Goal: Task Accomplishment & Management: Complete application form

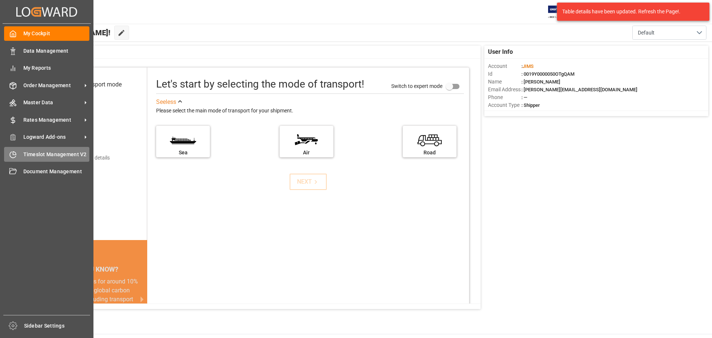
click at [42, 153] on span "Timeslot Management V2" at bounding box center [56, 155] width 66 height 8
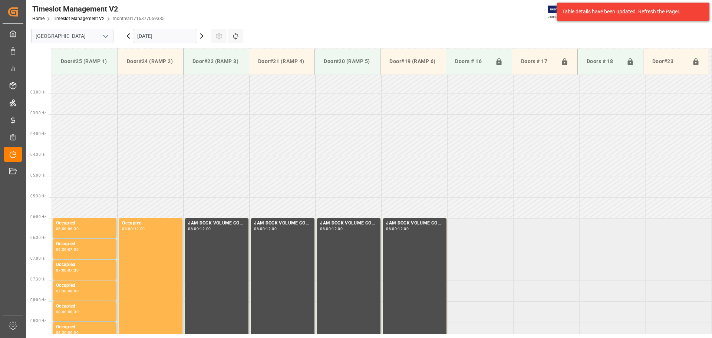
scroll to position [162, 0]
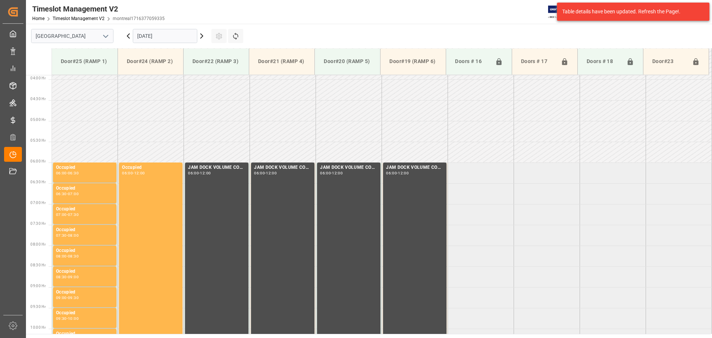
click at [106, 37] on polyline "open menu" at bounding box center [105, 36] width 4 height 2
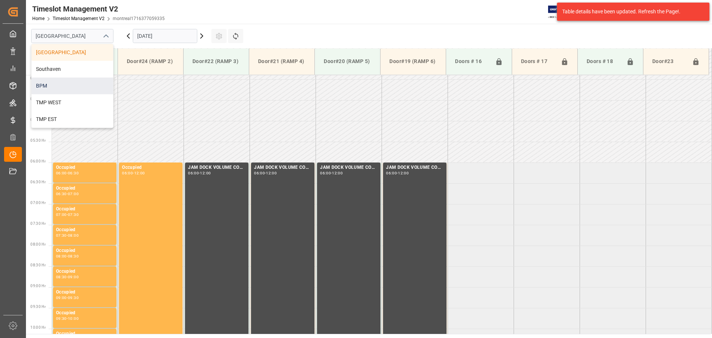
click at [85, 82] on div "BPM" at bounding box center [73, 85] width 82 height 17
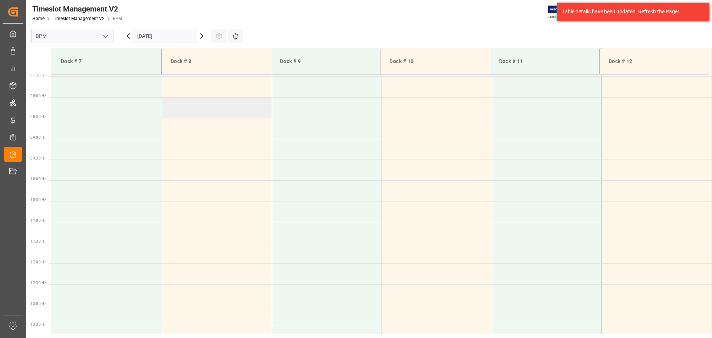
scroll to position [87, 0]
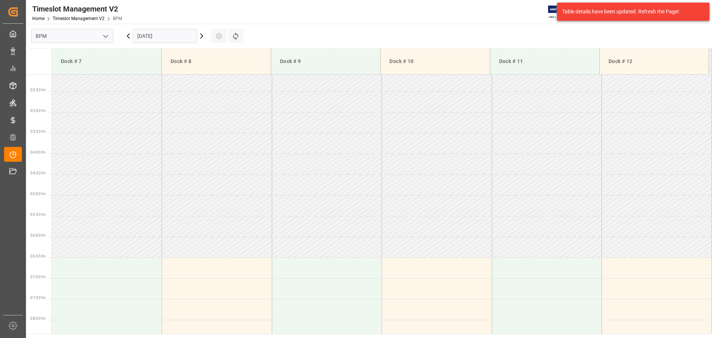
click at [182, 35] on input "[DATE]" at bounding box center [165, 36] width 65 height 14
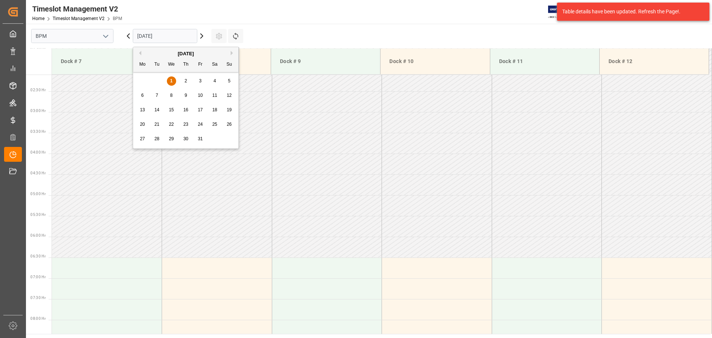
click at [141, 54] on div "[DATE]" at bounding box center [185, 53] width 105 height 7
click at [140, 53] on button "Previous Month" at bounding box center [139, 53] width 4 height 4
click at [156, 139] on span "30" at bounding box center [156, 138] width 5 height 5
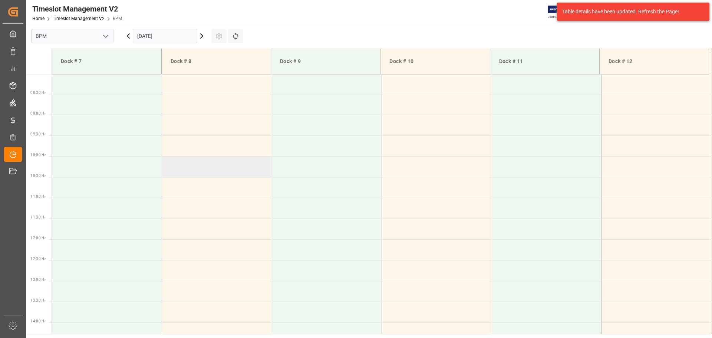
scroll to position [408, 0]
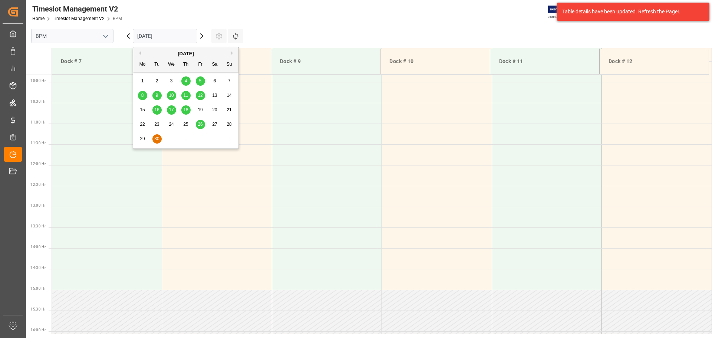
click at [181, 38] on input "30.09.2025" at bounding box center [165, 36] width 65 height 14
click at [143, 139] on span "29" at bounding box center [142, 138] width 5 height 5
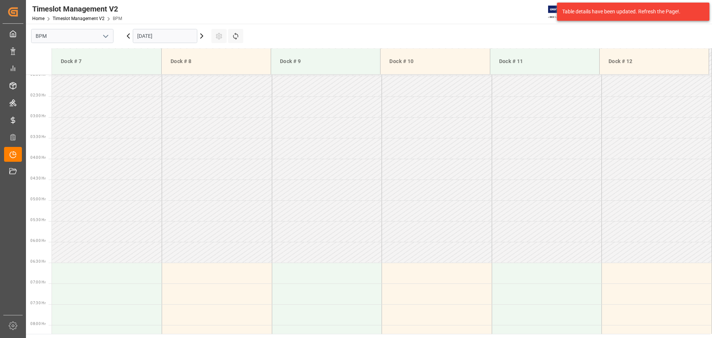
scroll to position [0, 0]
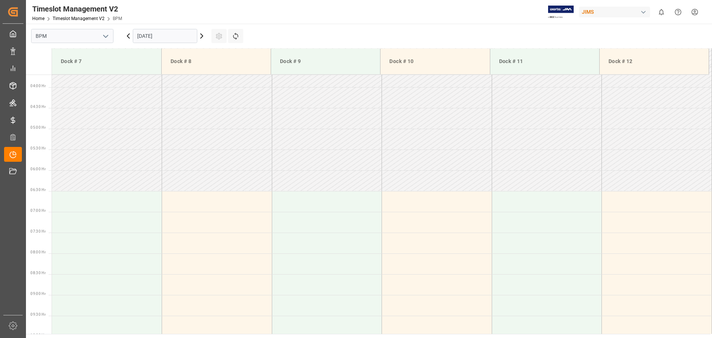
scroll to position [161, 0]
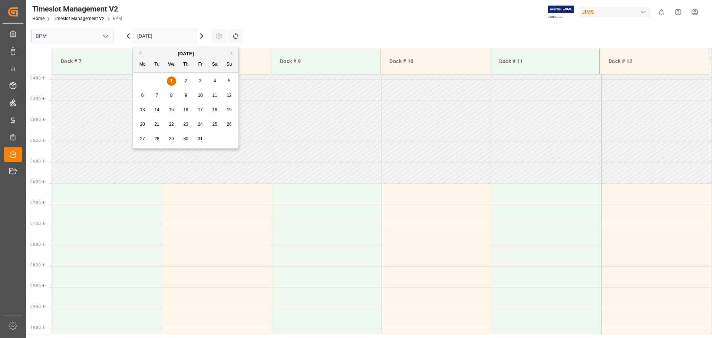
click at [180, 39] on input "[DATE]" at bounding box center [165, 36] width 65 height 14
click at [140, 53] on button "Previous Month" at bounding box center [139, 53] width 4 height 4
click at [154, 139] on span "30" at bounding box center [156, 138] width 5 height 5
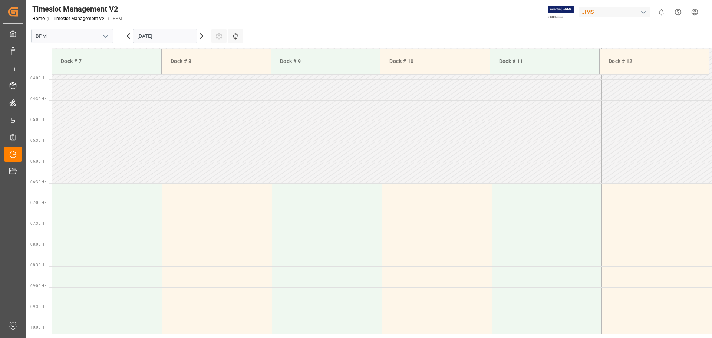
click at [108, 35] on icon "open menu" at bounding box center [105, 36] width 9 height 9
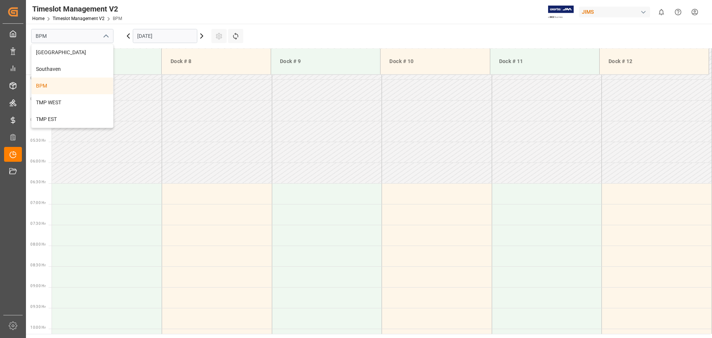
click at [108, 35] on icon "close menu" at bounding box center [105, 36] width 9 height 9
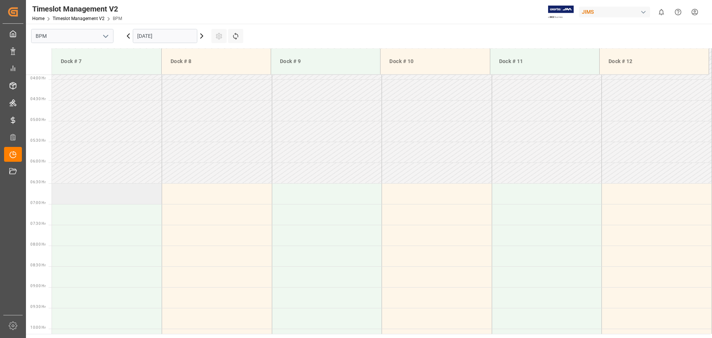
click at [94, 200] on td at bounding box center [107, 193] width 110 height 21
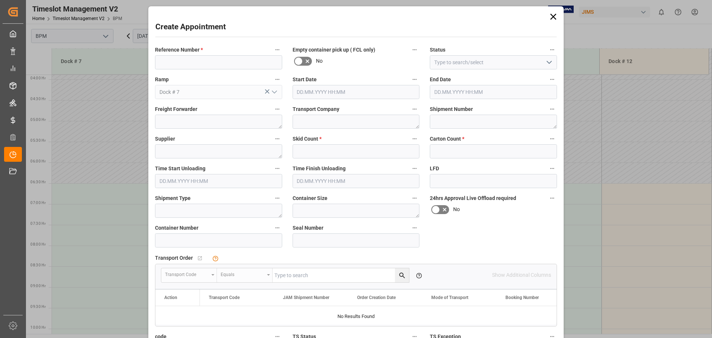
type input "30.09.2025 06:30"
type input "30.09.2025 07:00"
click at [249, 65] on input at bounding box center [218, 62] width 127 height 14
type input "77-10337-CN"
click at [546, 64] on icon "open menu" at bounding box center [549, 62] width 9 height 9
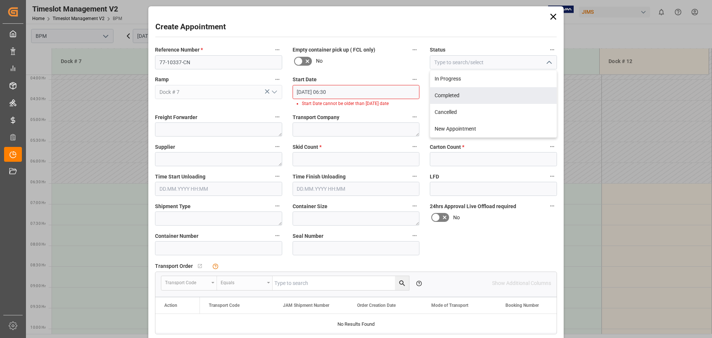
click at [368, 98] on input "30.09.2025 06:30" at bounding box center [356, 92] width 127 height 14
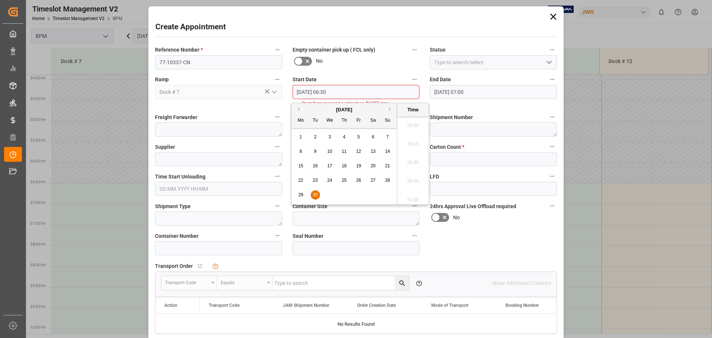
scroll to position [448, 0]
click at [313, 195] on span "30" at bounding box center [315, 194] width 5 height 5
click at [416, 163] on li "07:00" at bounding box center [413, 160] width 32 height 19
type input "30.09.2025 07:00"
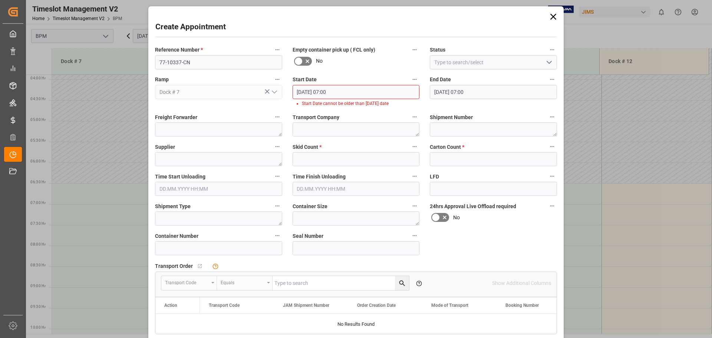
click at [373, 86] on input "30.09.2025 07:00" at bounding box center [356, 92] width 127 height 14
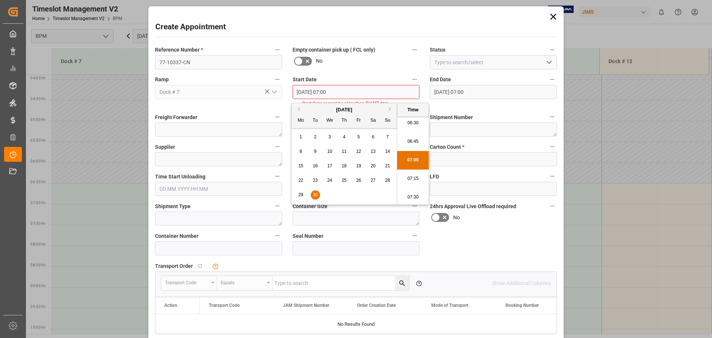
click at [410, 157] on li "07:00" at bounding box center [413, 160] width 32 height 19
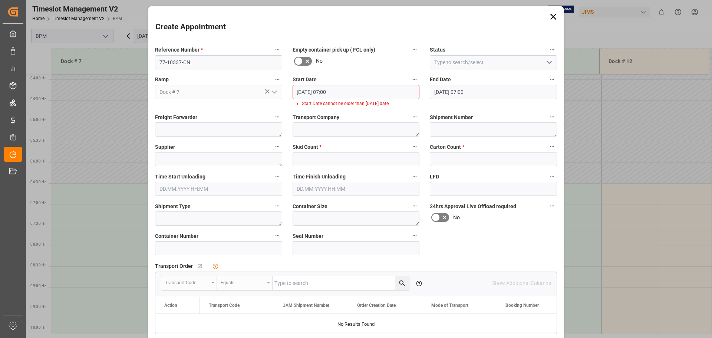
click at [447, 93] on input "30.09.2025 07:00" at bounding box center [493, 92] width 127 height 14
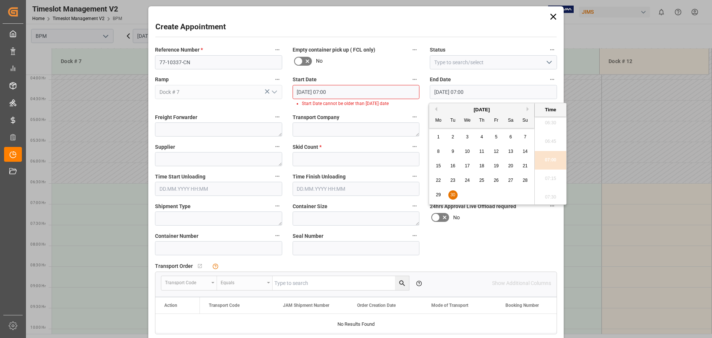
click at [439, 195] on span "29" at bounding box center [438, 194] width 5 height 5
click at [547, 165] on li "07:00" at bounding box center [551, 160] width 32 height 19
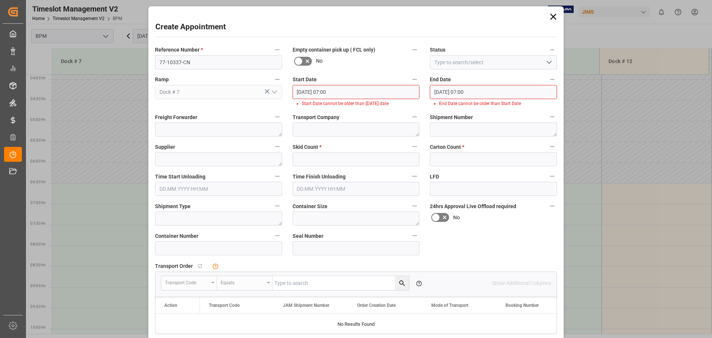
click at [522, 94] on input "29.09.2025 07:00" at bounding box center [493, 92] width 127 height 14
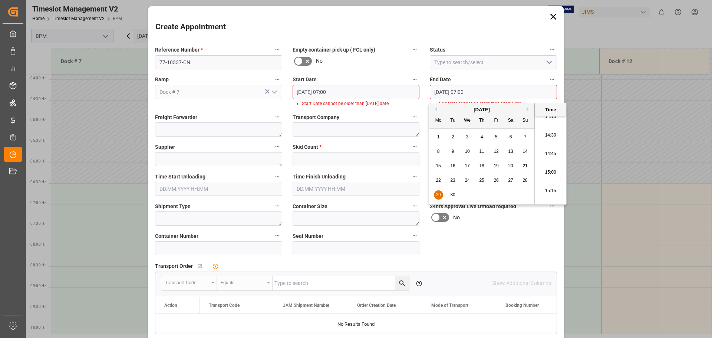
scroll to position [1078, 0]
click at [550, 161] on li "15:00" at bounding box center [551, 160] width 32 height 19
type input "29.09.2025 15:00"
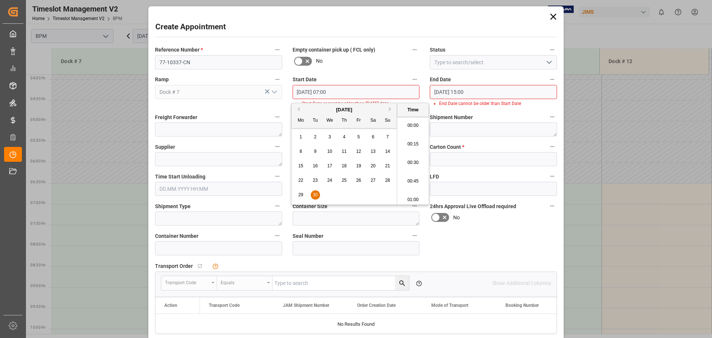
click at [339, 92] on input "30.09.2025 07:00" at bounding box center [356, 92] width 127 height 14
click at [299, 196] on span "29" at bounding box center [300, 194] width 5 height 5
type input "29.09.2025 07:00"
click at [404, 161] on li "07:00" at bounding box center [413, 160] width 32 height 19
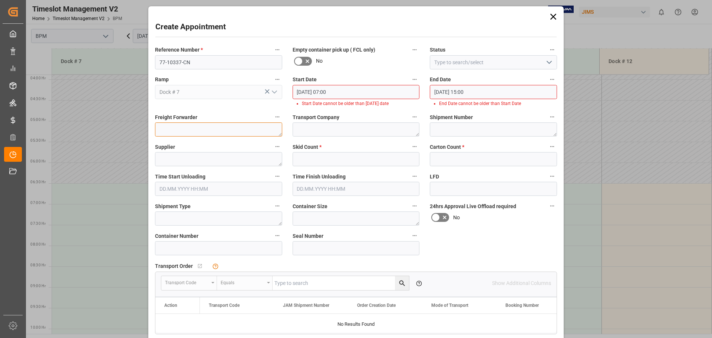
click at [210, 124] on textarea at bounding box center [218, 129] width 127 height 14
click at [553, 16] on icon at bounding box center [553, 17] width 6 height 6
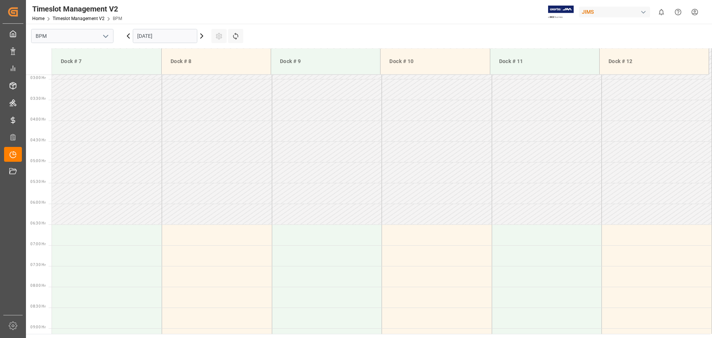
scroll to position [13, 0]
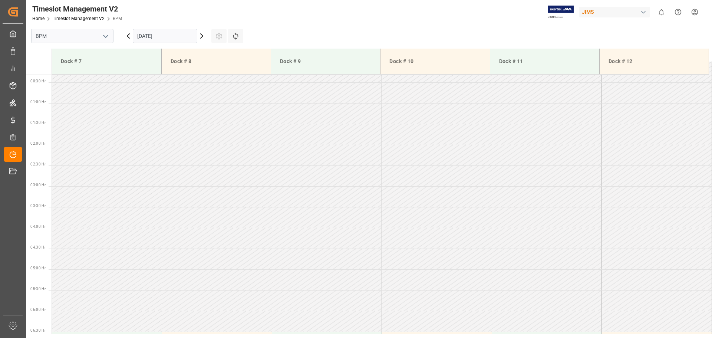
click at [181, 36] on input "30.09.2025" at bounding box center [165, 36] width 65 height 14
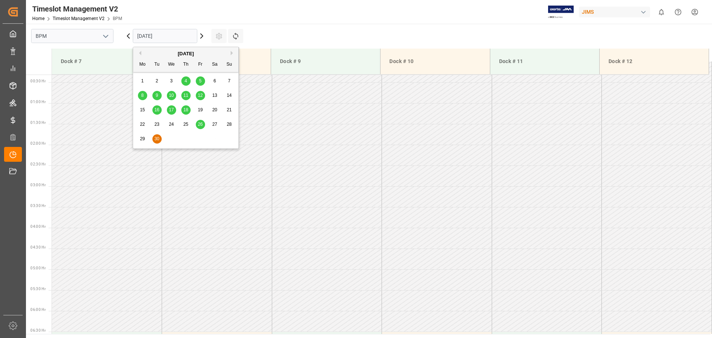
click at [141, 137] on span "29" at bounding box center [142, 138] width 5 height 5
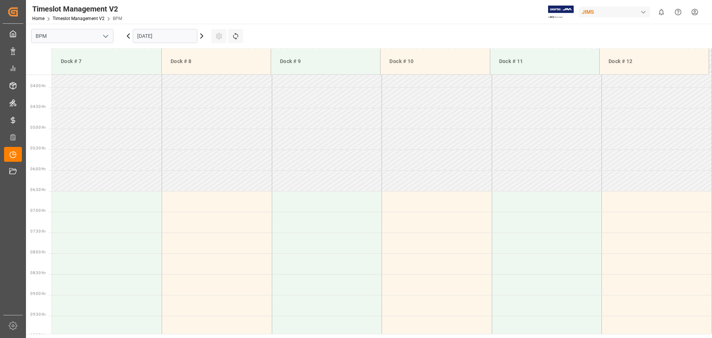
scroll to position [161, 0]
click at [166, 34] on input "29.09.2025" at bounding box center [165, 36] width 65 height 14
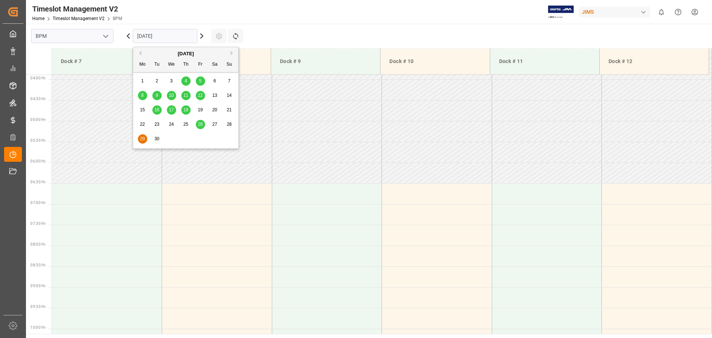
click at [156, 138] on span "30" at bounding box center [156, 138] width 5 height 5
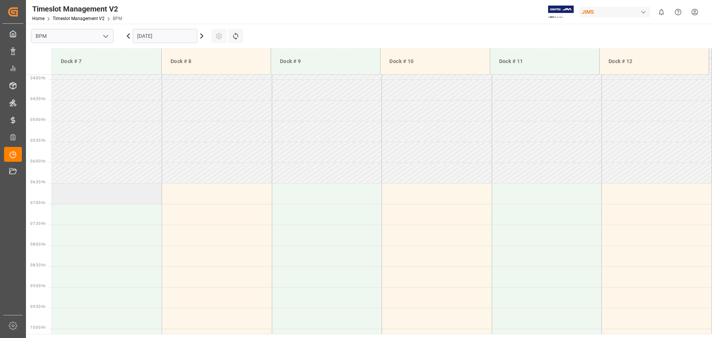
click at [102, 192] on td at bounding box center [107, 193] width 110 height 21
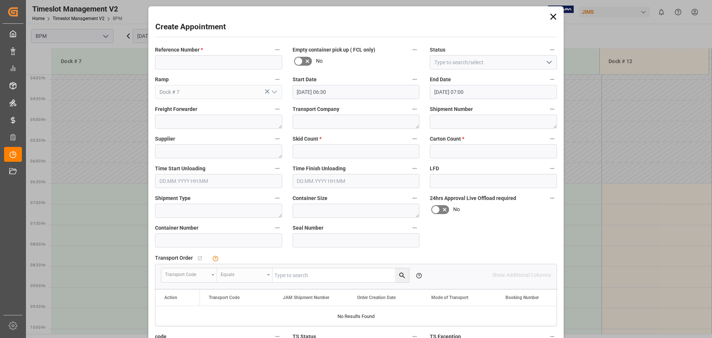
click at [392, 95] on input "30.09.2025 06:30" at bounding box center [356, 92] width 127 height 14
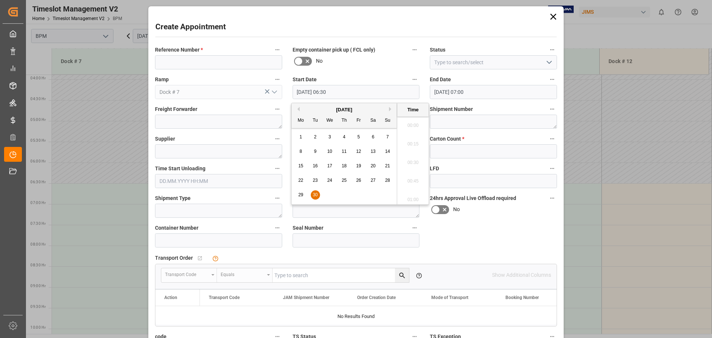
scroll to position [448, 0]
click at [300, 195] on span "29" at bounding box center [300, 194] width 5 height 5
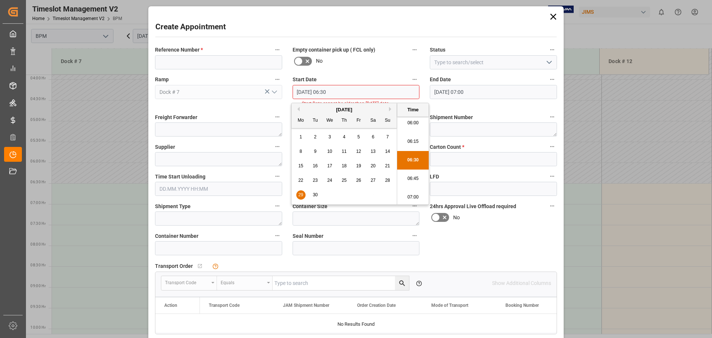
click at [317, 195] on span "30" at bounding box center [315, 194] width 5 height 5
click at [412, 198] on li "07:00" at bounding box center [413, 197] width 32 height 19
click at [347, 95] on input "30.09.2025 07:00" at bounding box center [356, 92] width 127 height 14
click at [316, 194] on span "30" at bounding box center [315, 194] width 5 height 5
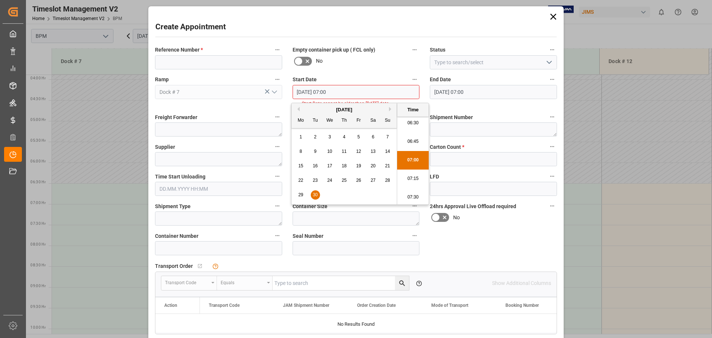
click at [391, 109] on button "Next Month" at bounding box center [391, 109] width 4 height 4
click at [331, 138] on span "1" at bounding box center [330, 136] width 3 height 5
type input "[DATE] 07:00"
click at [460, 95] on input "30.09.2025 07:00" at bounding box center [493, 92] width 127 height 14
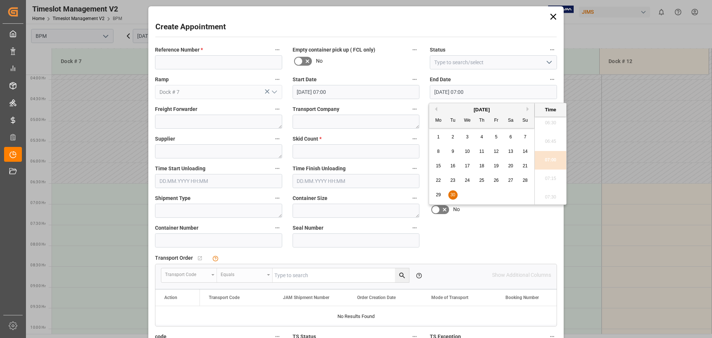
click at [526, 108] on button "Next Month" at bounding box center [528, 109] width 4 height 4
click at [467, 137] on span "1" at bounding box center [467, 136] width 3 height 5
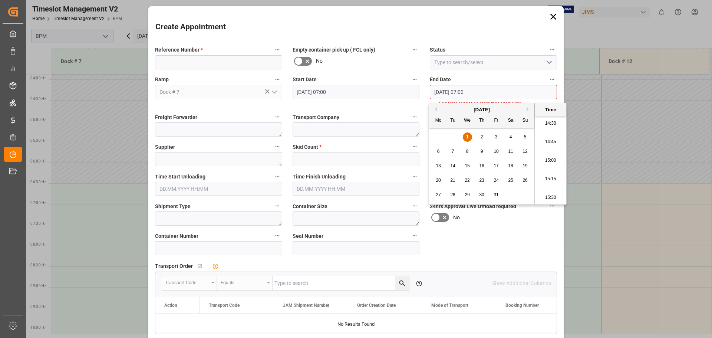
scroll to position [1078, 0]
click at [554, 162] on li "15:00" at bounding box center [551, 160] width 32 height 19
type input "[DATE] 15:00"
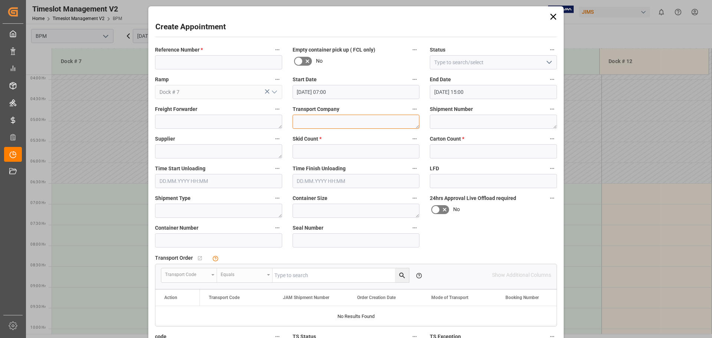
click at [303, 125] on textarea at bounding box center [356, 122] width 127 height 14
type textarea "CP"
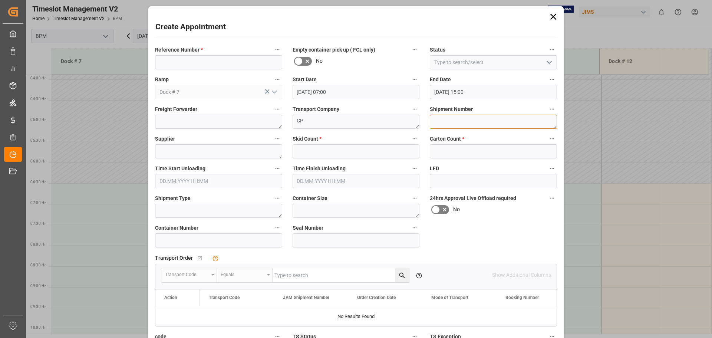
click at [464, 122] on textarea at bounding box center [493, 122] width 127 height 14
type textarea "72954"
click at [211, 151] on textarea at bounding box center [218, 151] width 127 height 14
type textarea "[PERSON_NAME]"
click at [321, 149] on input "text" at bounding box center [356, 151] width 127 height 14
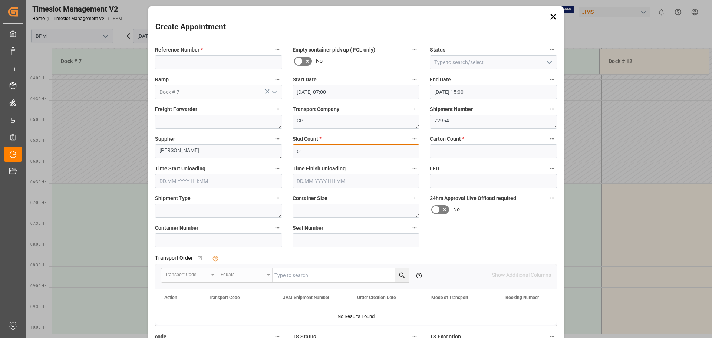
type input "61"
click at [468, 154] on input "text" at bounding box center [493, 151] width 127 height 14
type input "602"
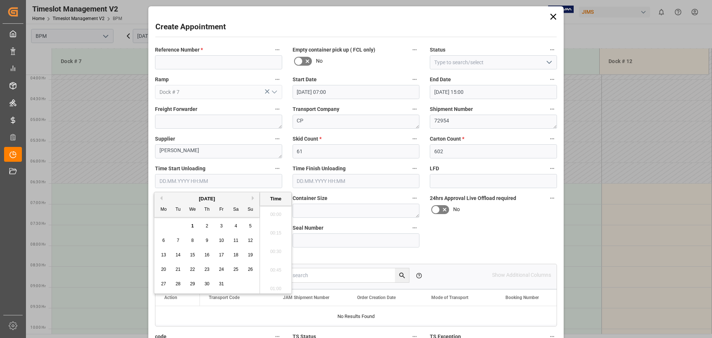
click at [215, 181] on input "text" at bounding box center [218, 181] width 127 height 14
click at [180, 199] on div "[DATE]" at bounding box center [206, 198] width 105 height 7
click at [193, 224] on span "1" at bounding box center [192, 225] width 3 height 5
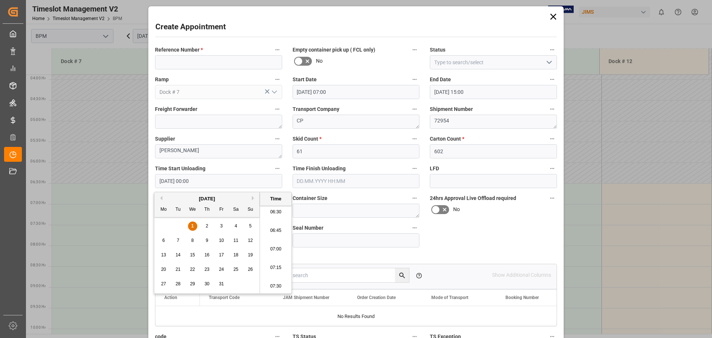
click at [276, 247] on li "07:00" at bounding box center [276, 249] width 32 height 19
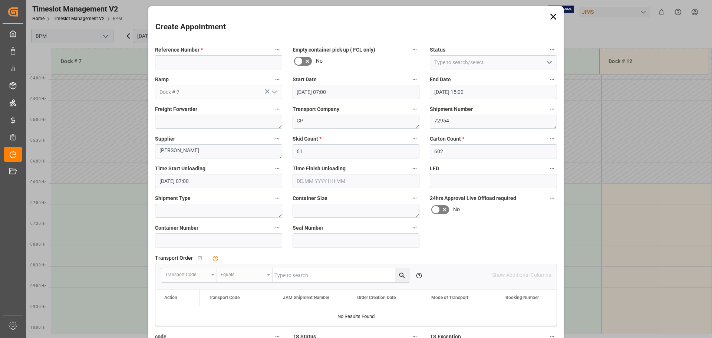
click at [227, 185] on input "[DATE] 07:00" at bounding box center [218, 181] width 127 height 14
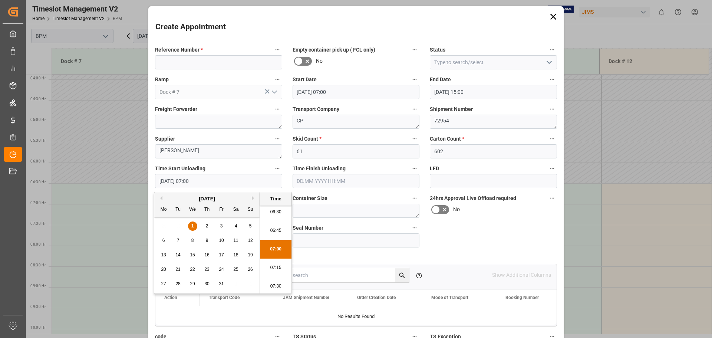
click at [277, 286] on li "07:30" at bounding box center [276, 286] width 32 height 19
type input "[DATE] 07:30"
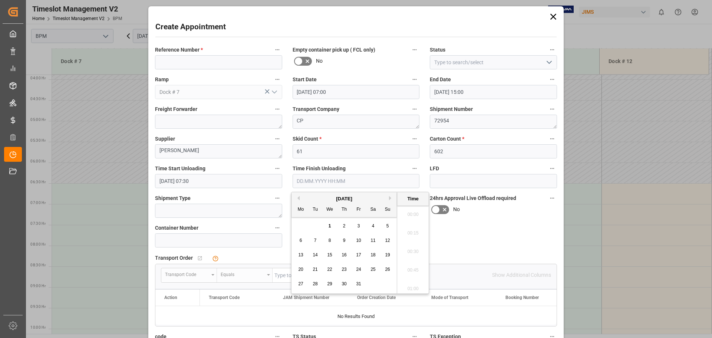
click at [344, 179] on input "text" at bounding box center [356, 181] width 127 height 14
click at [316, 201] on div "[DATE]" at bounding box center [343, 198] width 105 height 7
click at [329, 225] on span "1" at bounding box center [330, 225] width 3 height 5
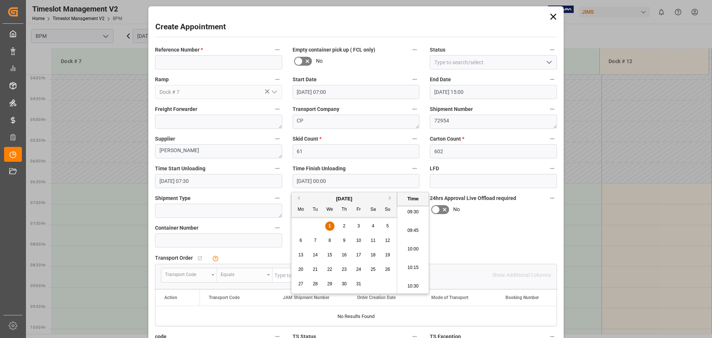
click at [416, 247] on li "10:00" at bounding box center [413, 249] width 32 height 19
type input "[DATE] 10:00"
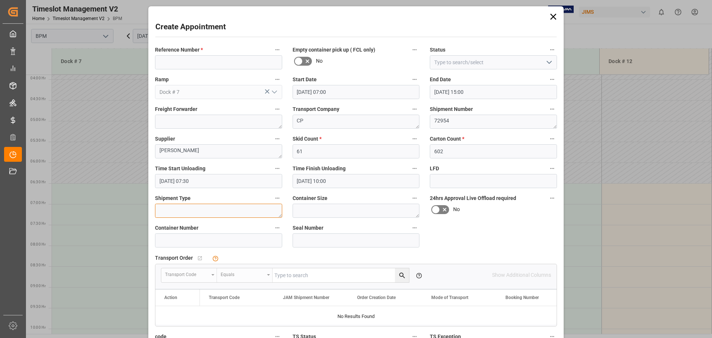
click at [230, 205] on textarea at bounding box center [218, 211] width 127 height 14
type textarea "40FT"
click at [310, 213] on textarea at bounding box center [356, 211] width 127 height 14
type textarea "40FT"
click at [205, 240] on input at bounding box center [218, 240] width 127 height 14
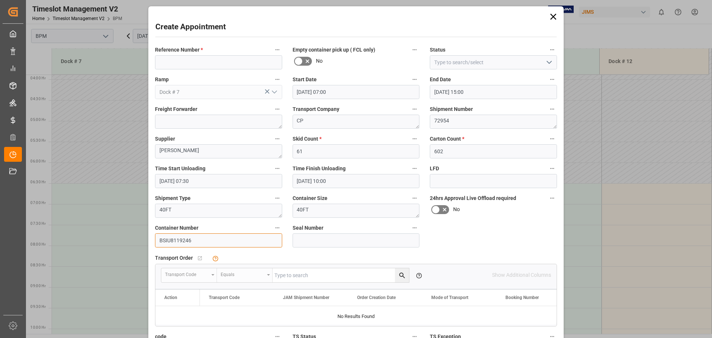
type input "BSIU8119246"
click at [313, 238] on input at bounding box center [356, 240] width 127 height 14
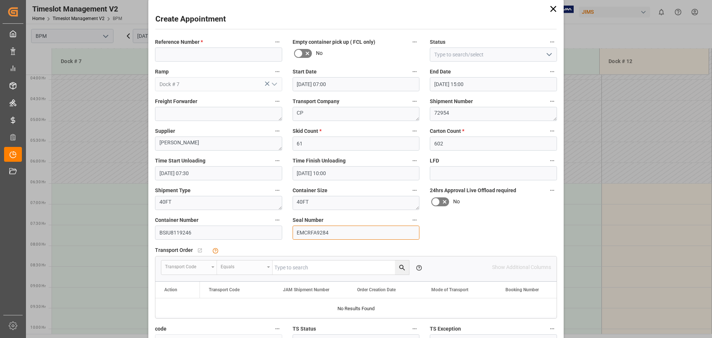
scroll to position [0, 0]
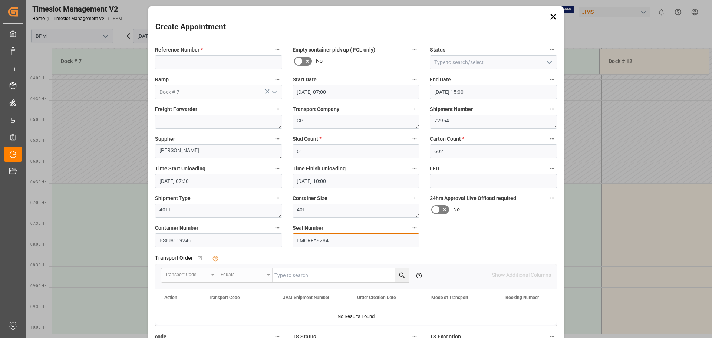
type input "EMCRFA9284"
click at [543, 63] on button "open menu" at bounding box center [548, 62] width 11 height 11
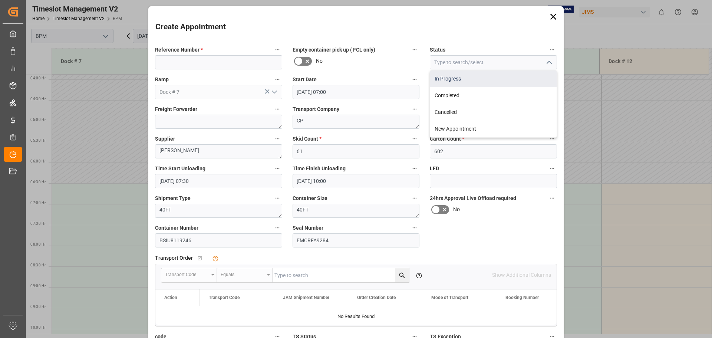
click at [520, 81] on div "In Progress" at bounding box center [493, 78] width 126 height 17
type input "In Progress"
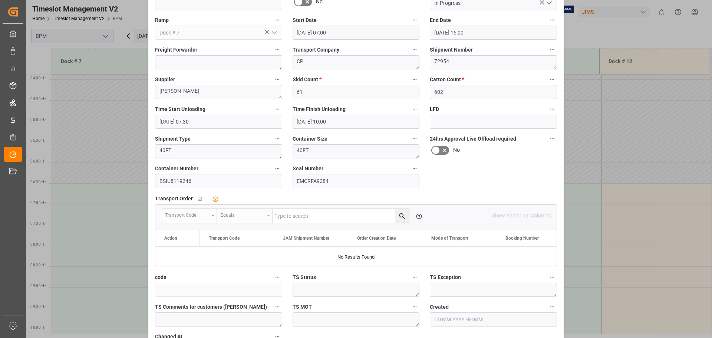
scroll to position [115, 0]
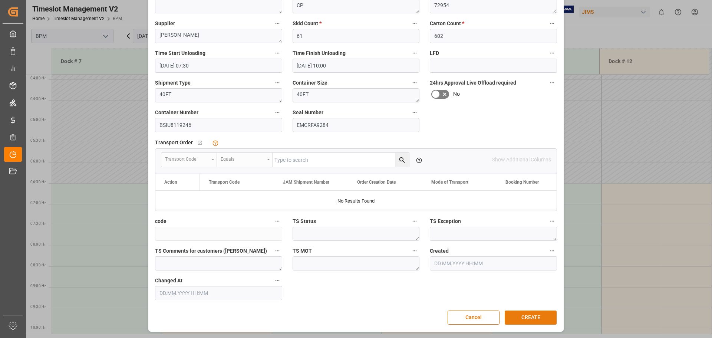
click at [528, 317] on button "CREATE" at bounding box center [531, 317] width 52 height 14
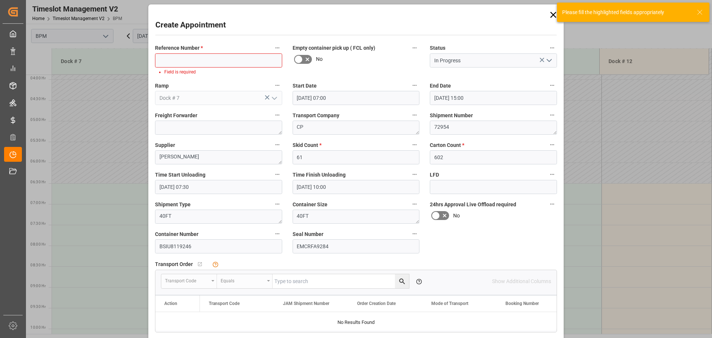
scroll to position [0, 0]
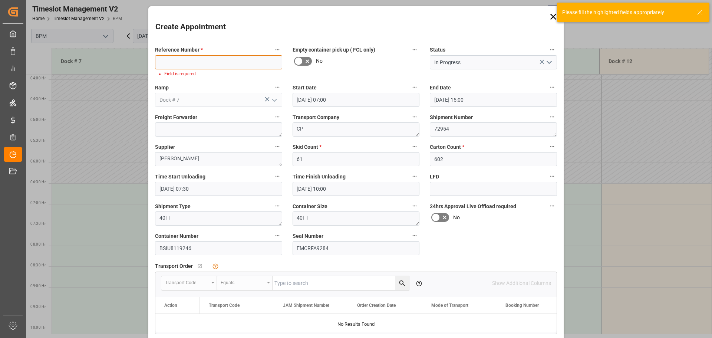
click at [211, 57] on input at bounding box center [218, 62] width 127 height 14
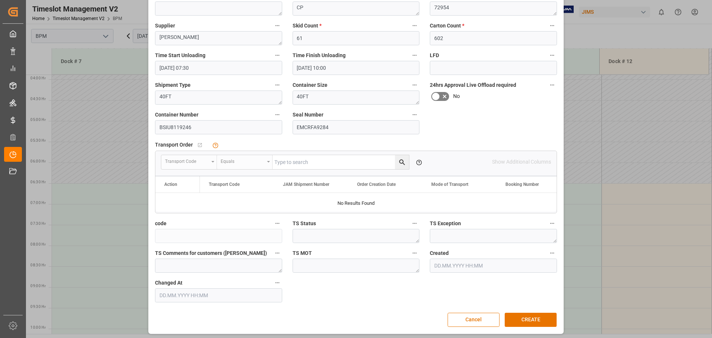
scroll to position [115, 0]
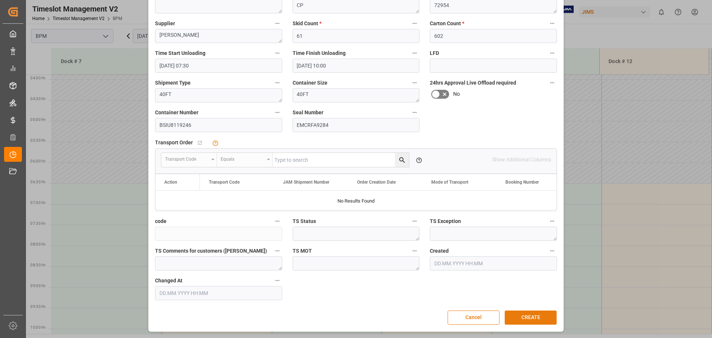
type input "77-10337-CN"
click at [520, 318] on button "CREATE" at bounding box center [531, 317] width 52 height 14
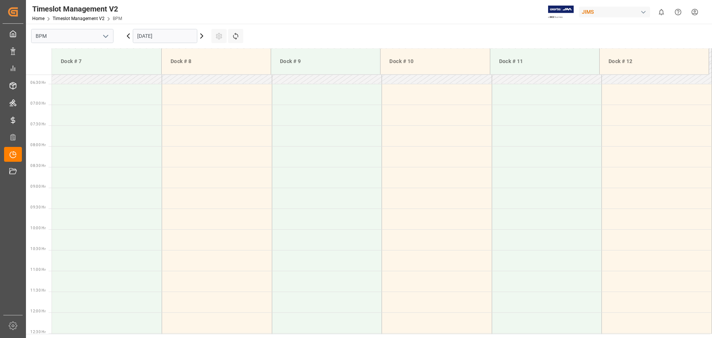
scroll to position [182, 0]
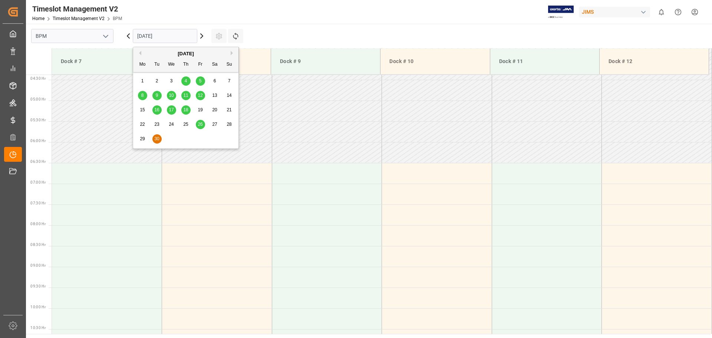
click at [189, 34] on input "30.09.2025" at bounding box center [165, 36] width 65 height 14
click at [231, 52] on button "Next Month" at bounding box center [233, 53] width 4 height 4
click at [171, 81] on span "1" at bounding box center [171, 80] width 3 height 5
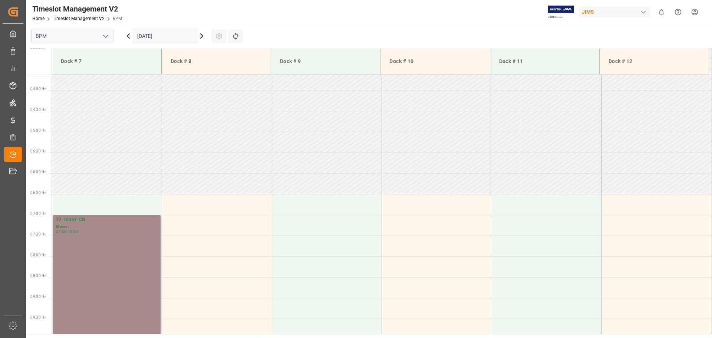
scroll to position [161, 0]
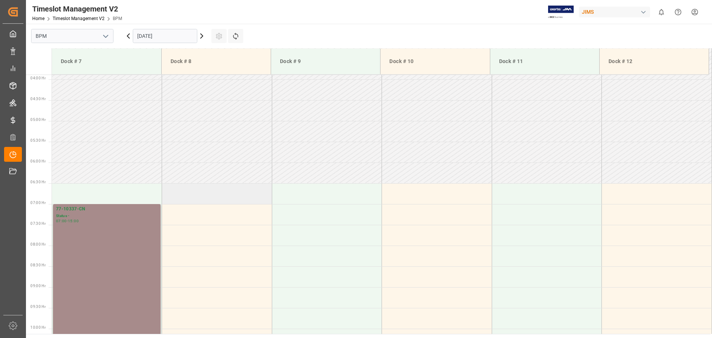
click at [194, 192] on td at bounding box center [217, 193] width 110 height 21
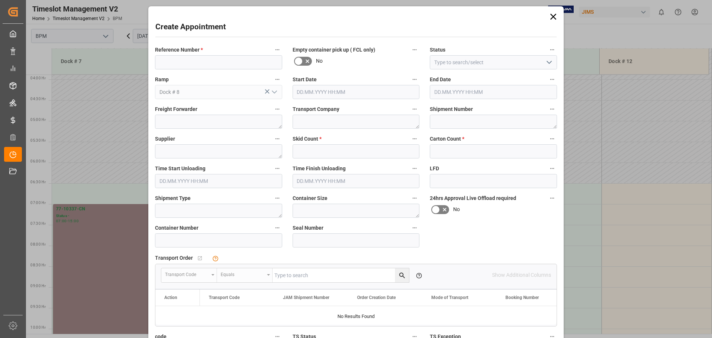
type input "[DATE] 06:30"
type input "[DATE] 07:00"
click at [100, 236] on div "Create Appointment Reference Number * Empty container pick up ( FCL only) No St…" at bounding box center [356, 169] width 712 height 338
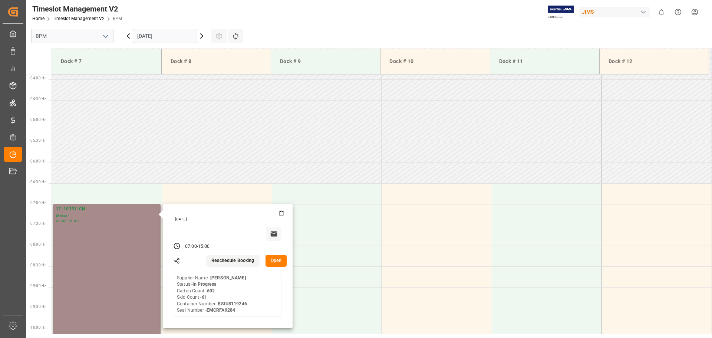
click at [274, 262] on button "Open" at bounding box center [276, 261] width 22 height 12
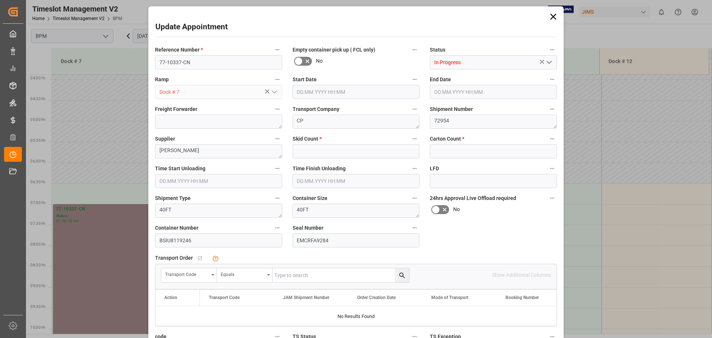
type input "61"
type input "602"
type input "[DATE] 07:00"
type input "[DATE] 15:00"
type input "[DATE] 07:30"
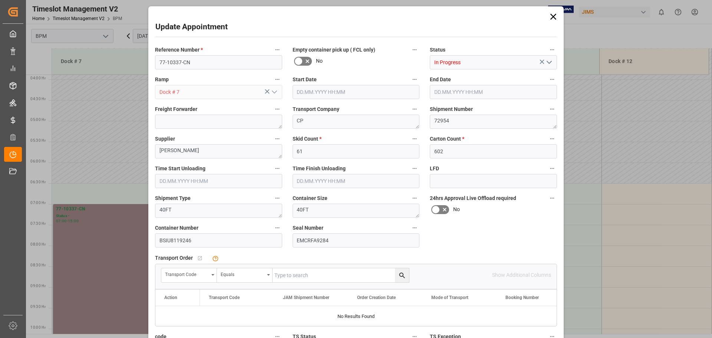
type input "[DATE] 10:00"
type input "[DATE] 09:14"
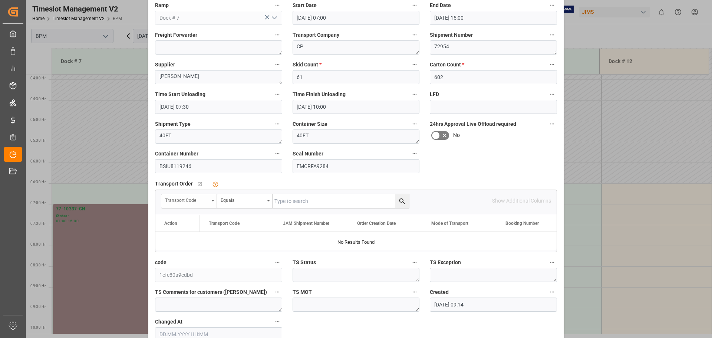
click at [209, 200] on div "Transport Code" at bounding box center [189, 201] width 56 height 14
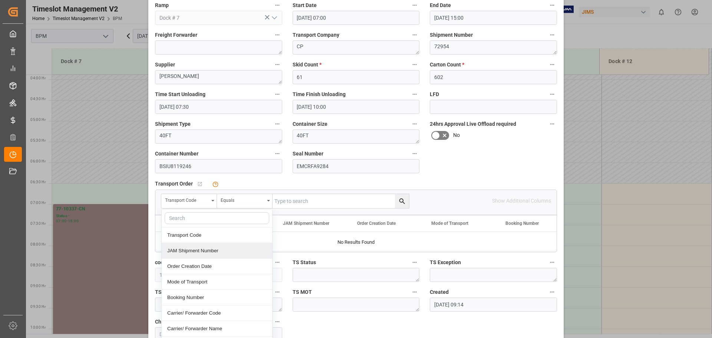
click at [206, 252] on div "JAM Shipment Number" at bounding box center [217, 251] width 110 height 16
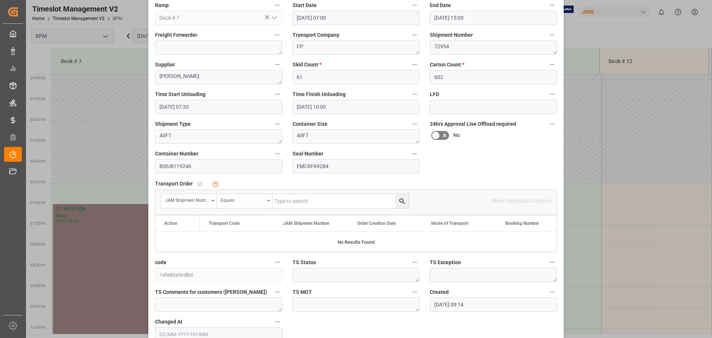
click at [250, 204] on div "Equals" at bounding box center [245, 201] width 56 height 14
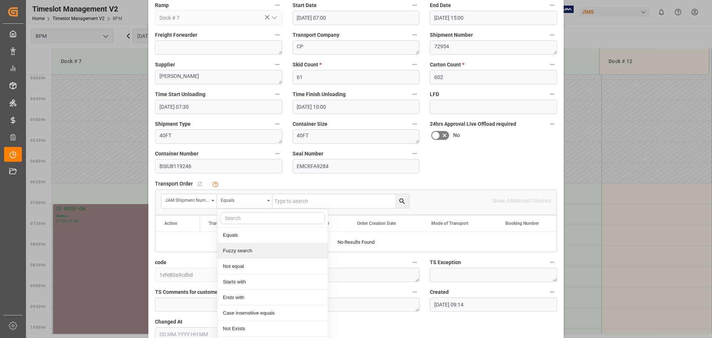
click at [245, 252] on div "Fuzzy search" at bounding box center [272, 251] width 110 height 16
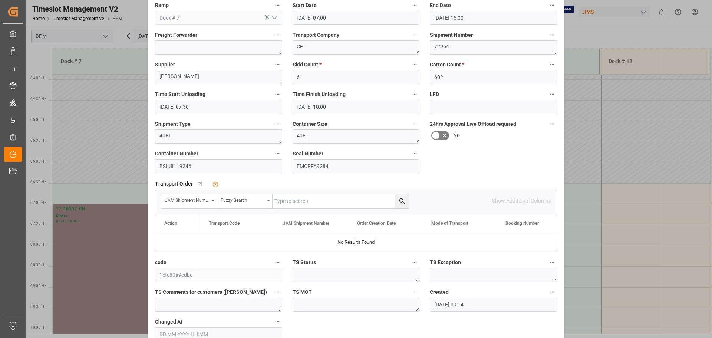
click at [294, 203] on input "text" at bounding box center [341, 201] width 136 height 14
type input "72954"
click at [405, 202] on button "search button" at bounding box center [402, 201] width 14 height 14
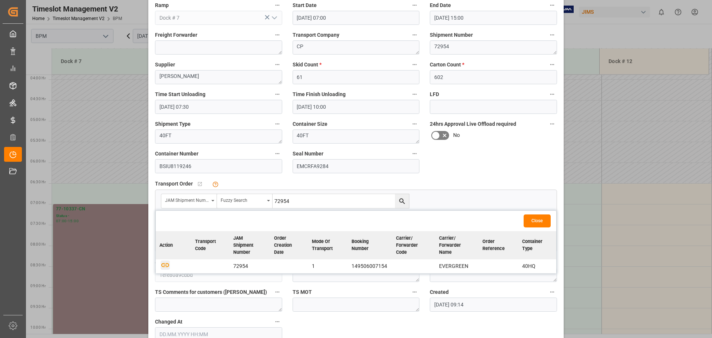
click at [165, 265] on icon "button" at bounding box center [165, 265] width 8 height 4
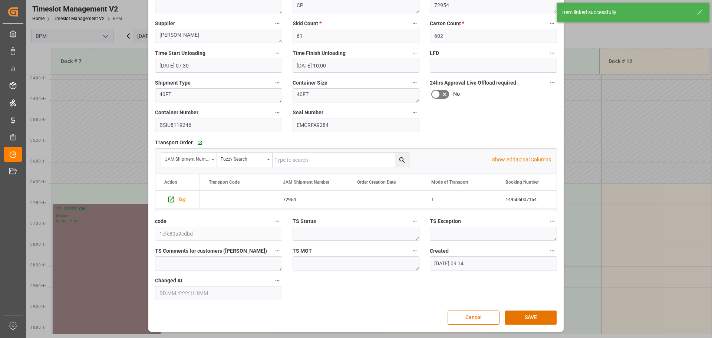
scroll to position [0, 0]
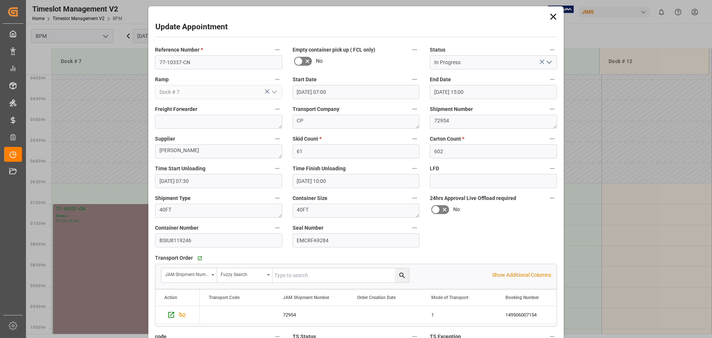
click at [549, 63] on polyline "open menu" at bounding box center [549, 62] width 4 height 2
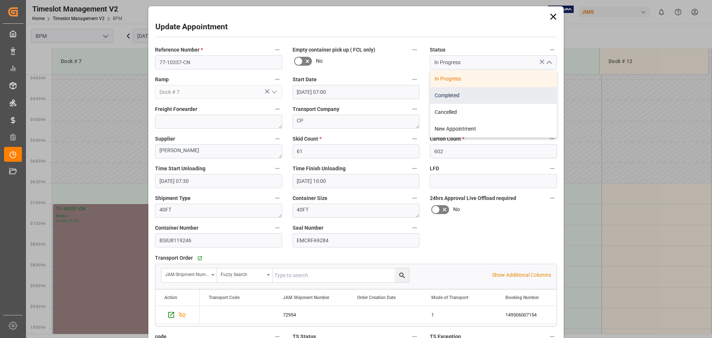
click at [498, 98] on div "Completed" at bounding box center [493, 95] width 126 height 17
type input "Completed"
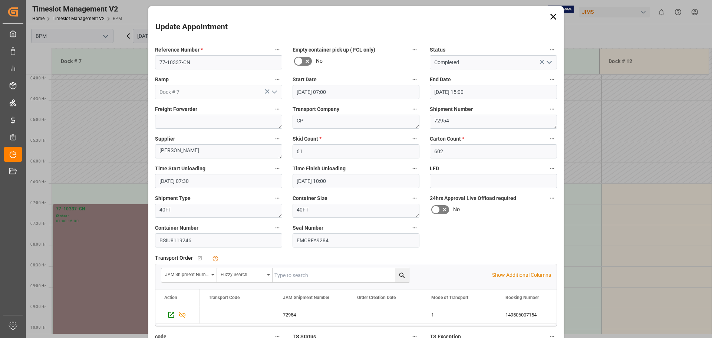
scroll to position [115, 0]
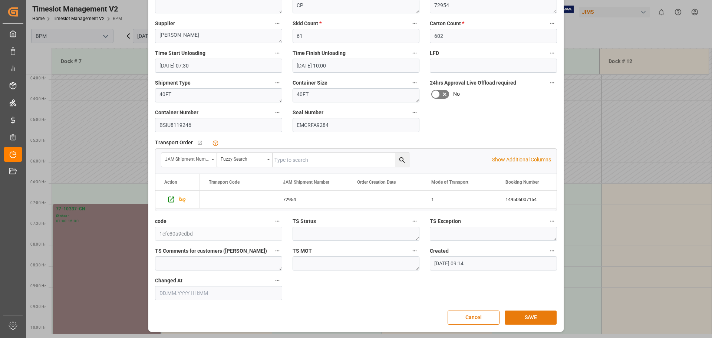
click at [530, 313] on button "SAVE" at bounding box center [531, 317] width 52 height 14
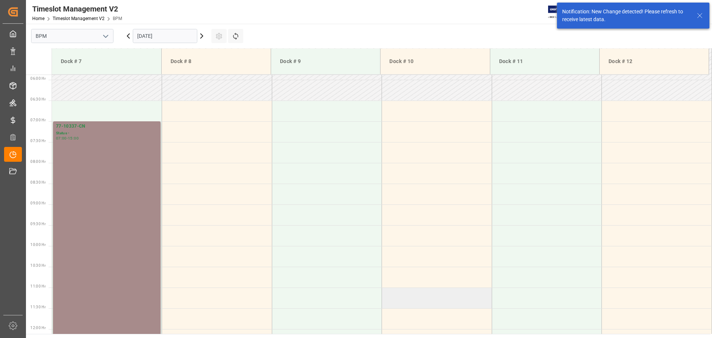
scroll to position [244, 0]
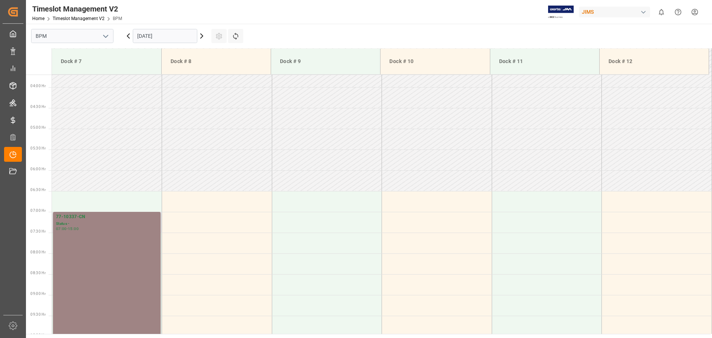
scroll to position [161, 0]
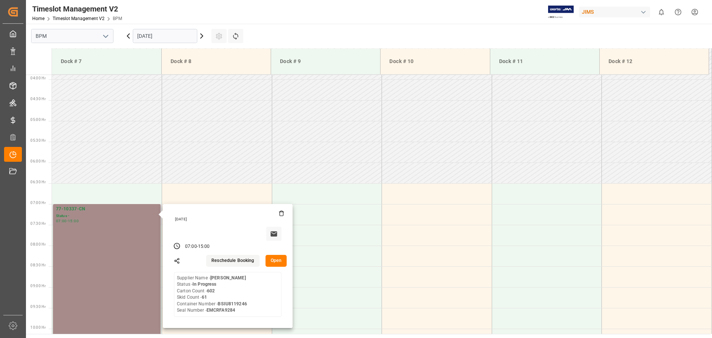
click at [280, 264] on button "Open" at bounding box center [276, 261] width 22 height 12
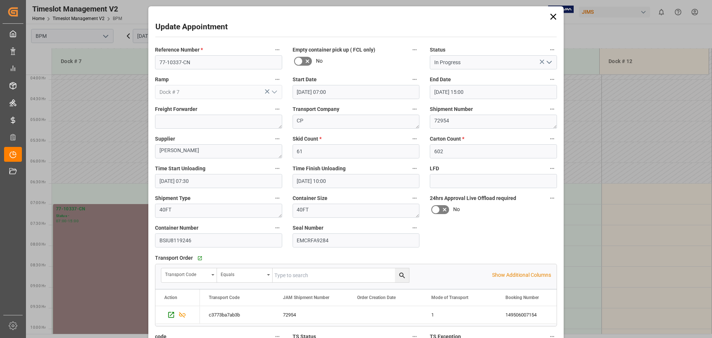
click at [549, 61] on icon "open menu" at bounding box center [549, 62] width 9 height 9
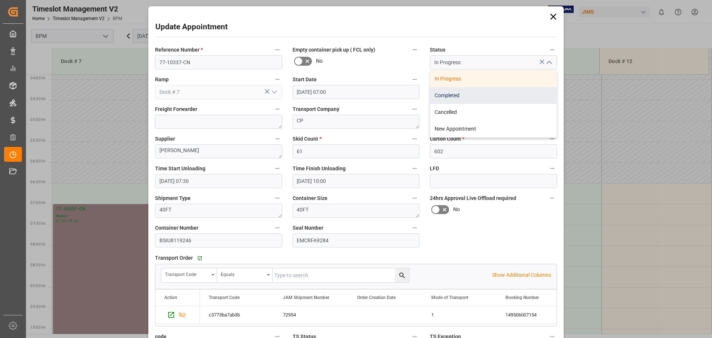
click at [485, 98] on div "Completed" at bounding box center [493, 95] width 126 height 17
type input "Completed"
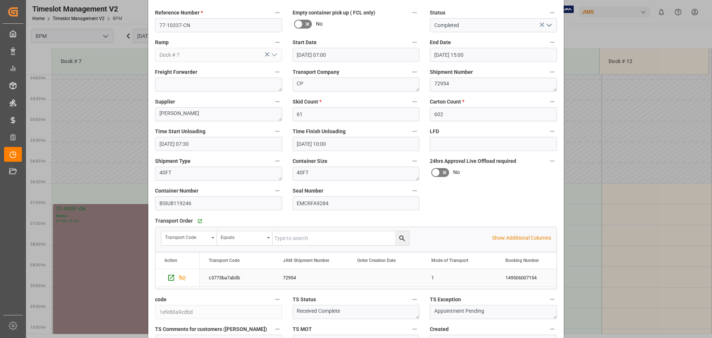
scroll to position [115, 0]
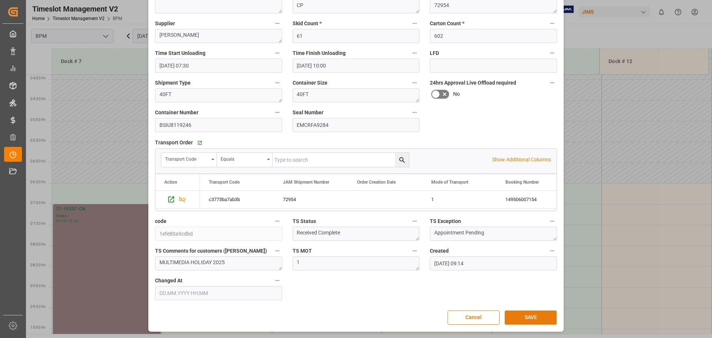
click at [515, 319] on button "SAVE" at bounding box center [531, 317] width 52 height 14
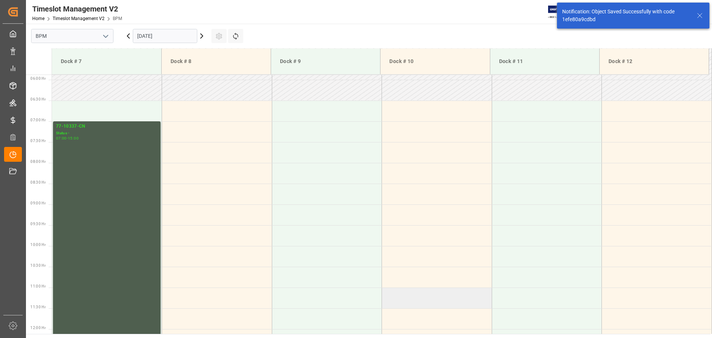
scroll to position [244, 0]
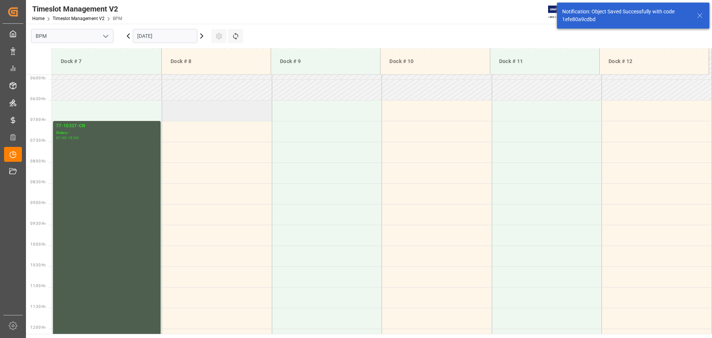
click at [191, 112] on td at bounding box center [217, 110] width 110 height 21
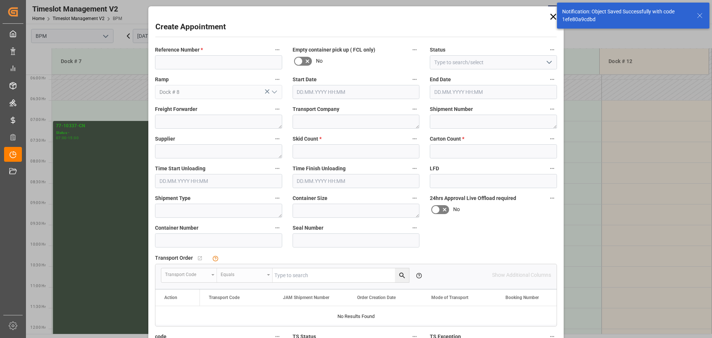
type input "[DATE] 06:30"
type input "[DATE] 07:00"
click at [191, 62] on input at bounding box center [218, 62] width 127 height 14
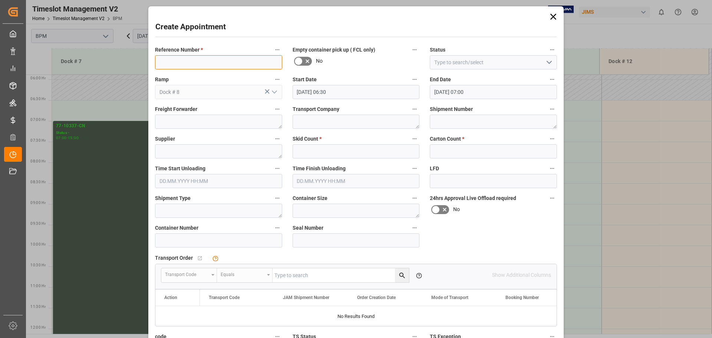
click at [183, 61] on input at bounding box center [218, 62] width 127 height 14
type input "77-10432-CN"
click at [547, 67] on icon "open menu" at bounding box center [549, 62] width 9 height 9
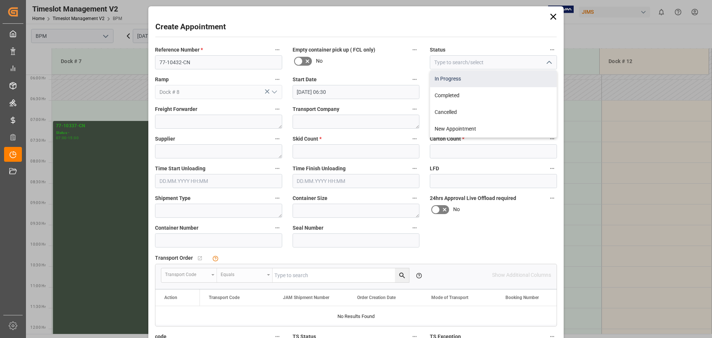
click at [531, 80] on div "In Progress" at bounding box center [493, 78] width 126 height 17
type input "In Progress"
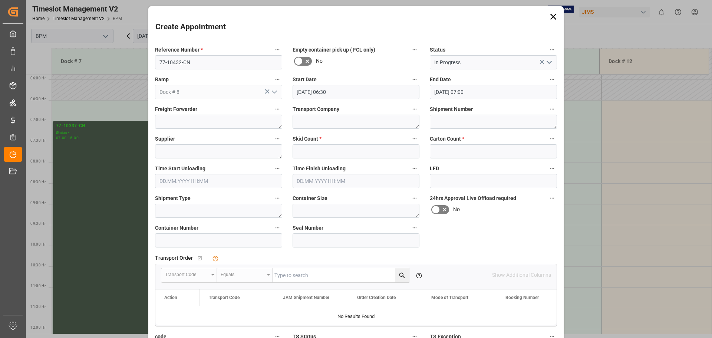
click at [360, 93] on input "[DATE] 06:30" at bounding box center [356, 92] width 127 height 14
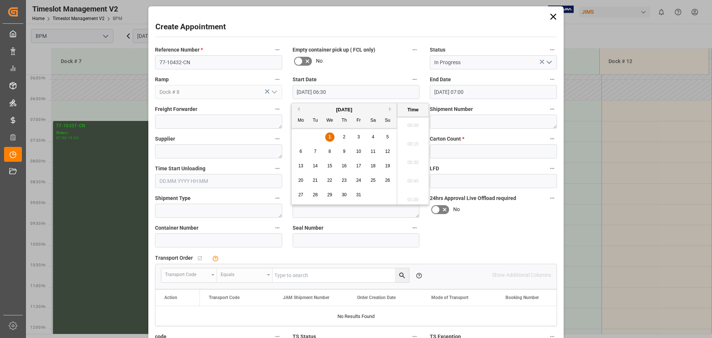
scroll to position [448, 0]
click at [329, 136] on span "1" at bounding box center [330, 136] width 3 height 5
click at [407, 191] on li "07:00" at bounding box center [413, 197] width 32 height 19
type input "[DATE] 07:00"
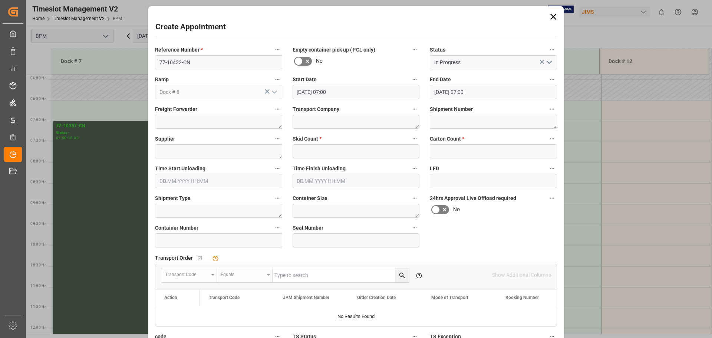
click at [471, 89] on input "[DATE] 07:00" at bounding box center [493, 92] width 127 height 14
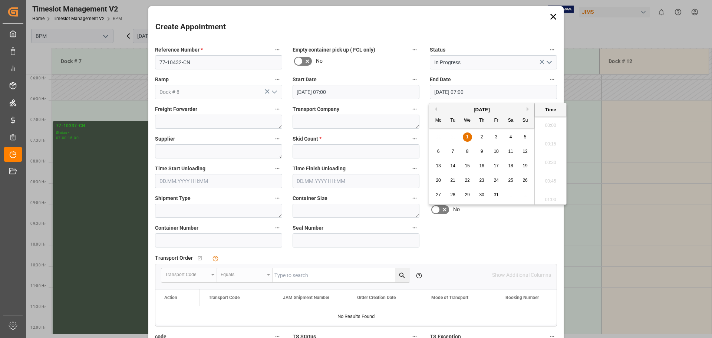
scroll to position [485, 0]
click at [466, 137] on span "1" at bounding box center [467, 136] width 3 height 5
click at [549, 125] on li "15:00" at bounding box center [551, 123] width 32 height 19
type input "[DATE] 15:00"
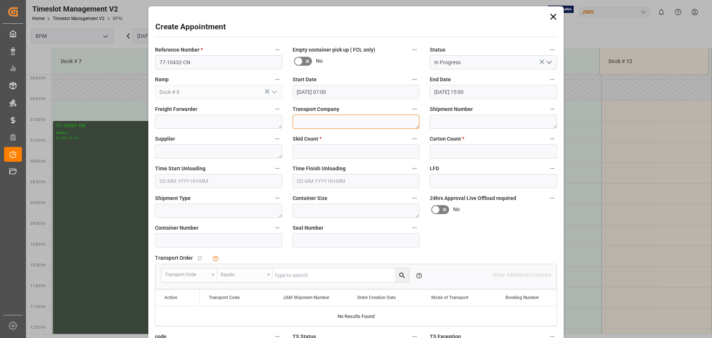
click at [354, 128] on textarea at bounding box center [356, 122] width 127 height 14
type textarea "CP"
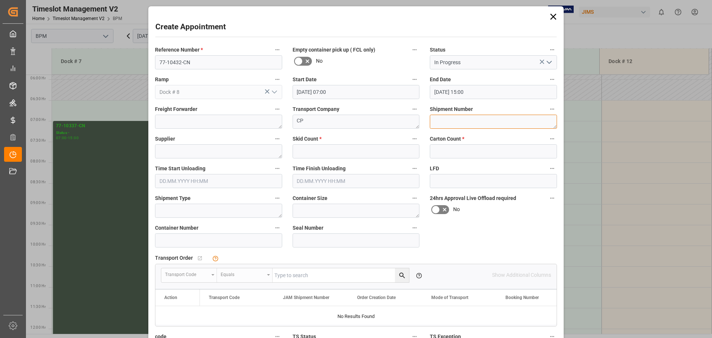
click at [446, 123] on textarea at bounding box center [493, 122] width 127 height 14
type textarea "72969"
click at [264, 148] on textarea at bounding box center [218, 151] width 127 height 14
type textarea "[PERSON_NAME]"
click at [339, 146] on input "text" at bounding box center [356, 151] width 127 height 14
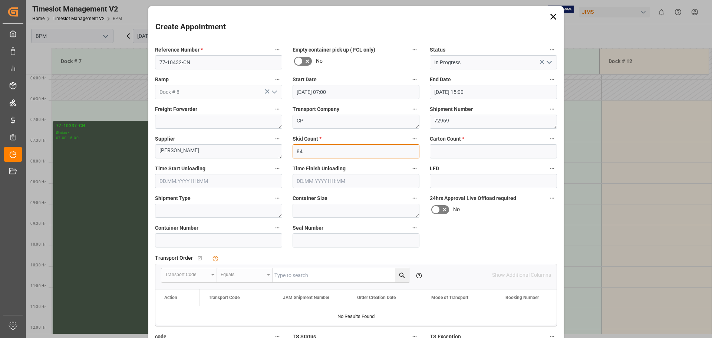
type input "84"
click at [433, 150] on input "text" at bounding box center [493, 151] width 127 height 14
type input "303"
click at [245, 183] on input "text" at bounding box center [218, 181] width 127 height 14
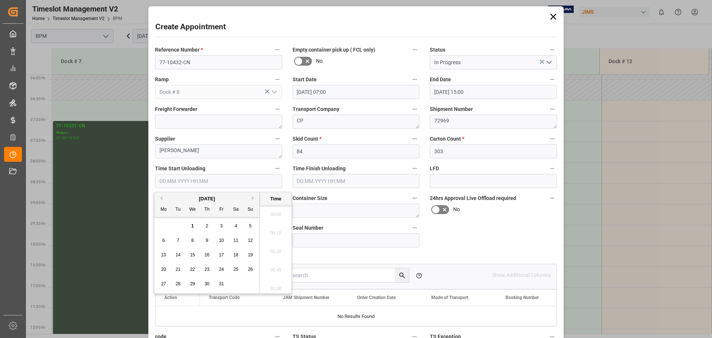
scroll to position [355, 0]
click at [175, 198] on div "[DATE]" at bounding box center [206, 198] width 105 height 7
click at [194, 224] on span "1" at bounding box center [192, 225] width 3 height 5
click at [273, 269] on li "07:30" at bounding box center [276, 267] width 32 height 19
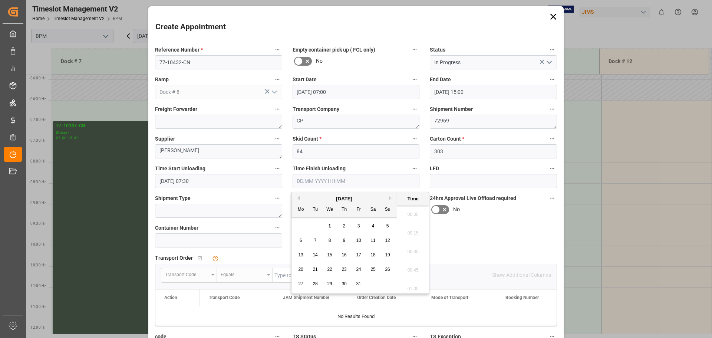
click at [360, 178] on input "text" at bounding box center [356, 181] width 127 height 14
click at [227, 181] on input "[DATE] 07:30" at bounding box center [218, 181] width 127 height 14
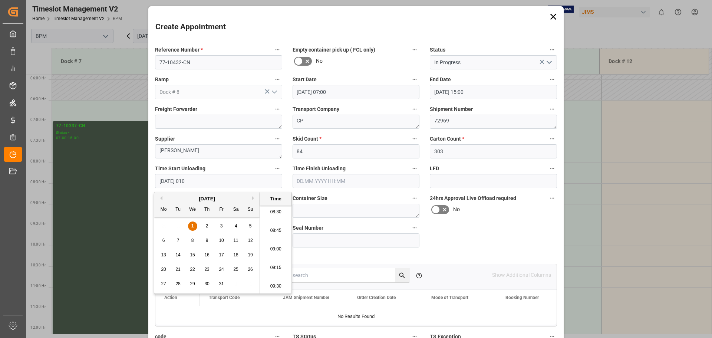
scroll to position [670, 0]
click at [275, 286] on li "10:00" at bounding box center [276, 286] width 32 height 19
type input "[DATE] 10:00"
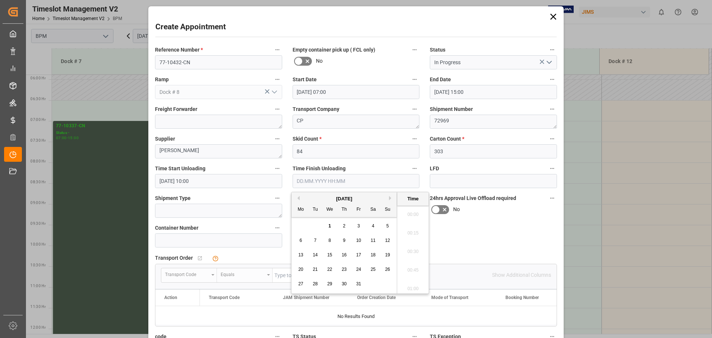
click at [352, 179] on input "text" at bounding box center [356, 181] width 127 height 14
click at [312, 198] on div "[DATE]" at bounding box center [343, 198] width 105 height 7
click at [330, 223] on div "1" at bounding box center [329, 226] width 9 height 9
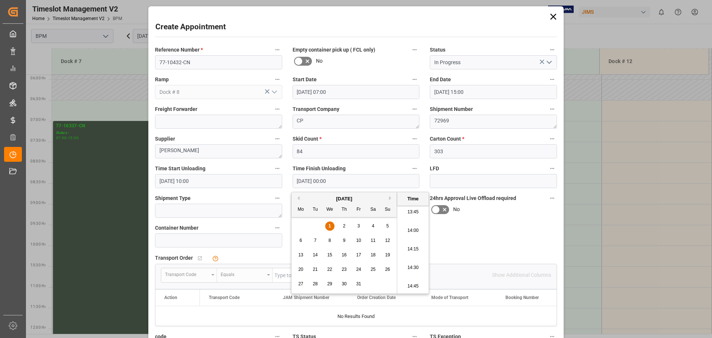
click at [415, 234] on li "14:00" at bounding box center [413, 230] width 32 height 19
type input "[DATE] 14:00"
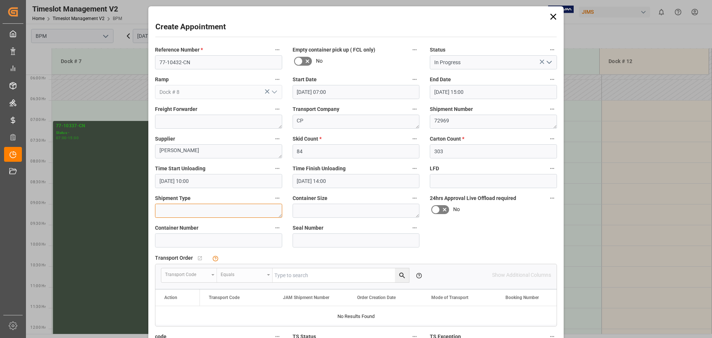
click at [229, 217] on textarea at bounding box center [218, 211] width 127 height 14
type textarea "40FT"
click at [341, 212] on textarea at bounding box center [356, 211] width 127 height 14
type textarea "40FT"
click at [189, 240] on input at bounding box center [218, 240] width 127 height 14
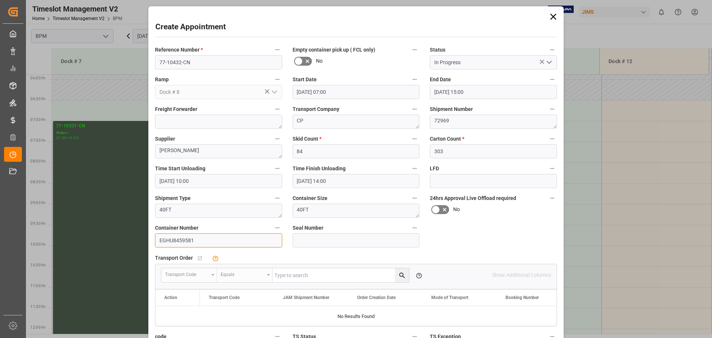
type input "EGHU8459581"
click at [316, 244] on input at bounding box center [356, 240] width 127 height 14
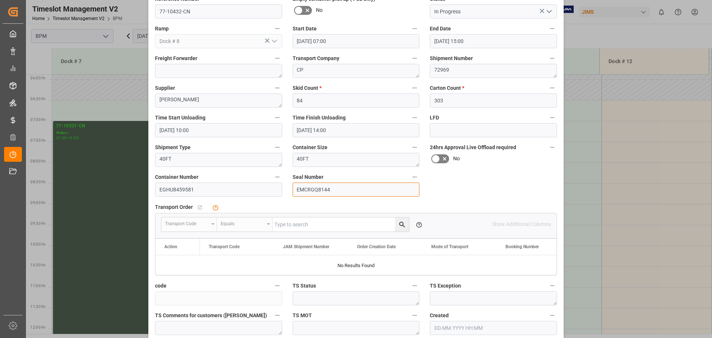
scroll to position [115, 0]
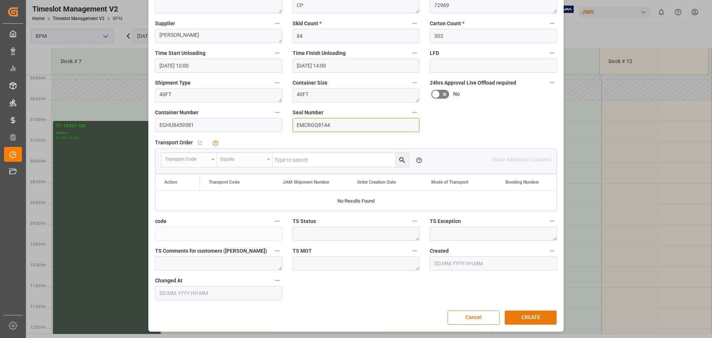
type input "EMCRGQ8144"
click at [511, 314] on button "CREATE" at bounding box center [531, 317] width 52 height 14
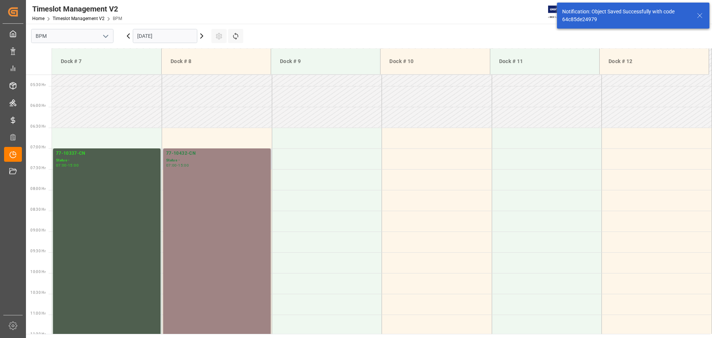
scroll to position [218, 0]
click at [214, 252] on div "77-10432-CN Status - 07:00 - 15:00" at bounding box center [217, 312] width 102 height 329
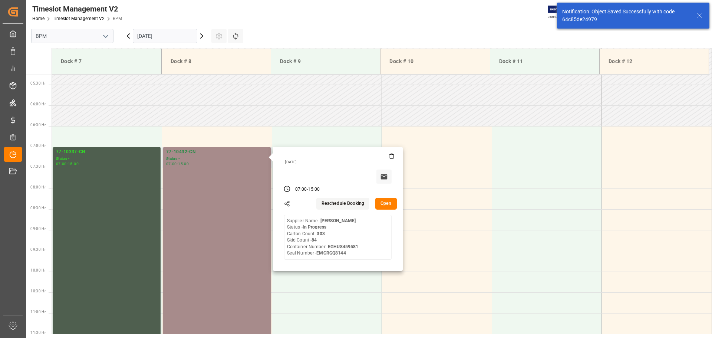
click at [384, 202] on button "Open" at bounding box center [386, 204] width 22 height 12
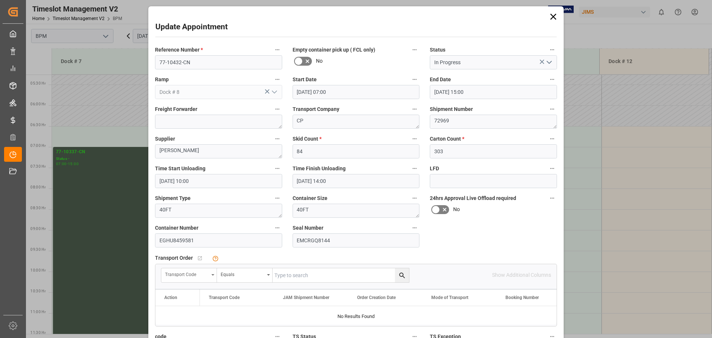
click at [209, 278] on div "Transport Code" at bounding box center [189, 275] width 56 height 14
click at [201, 327] on div "JAM Shipment Number" at bounding box center [217, 325] width 110 height 16
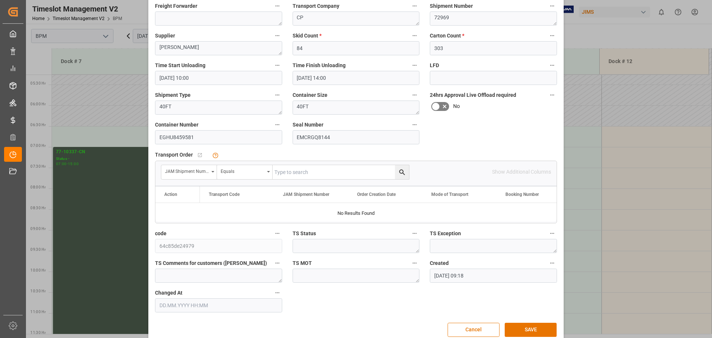
scroll to position [115, 0]
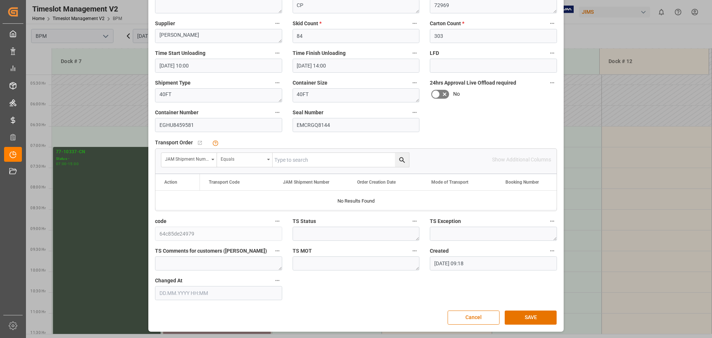
click at [258, 158] on div "Equals" at bounding box center [243, 158] width 44 height 9
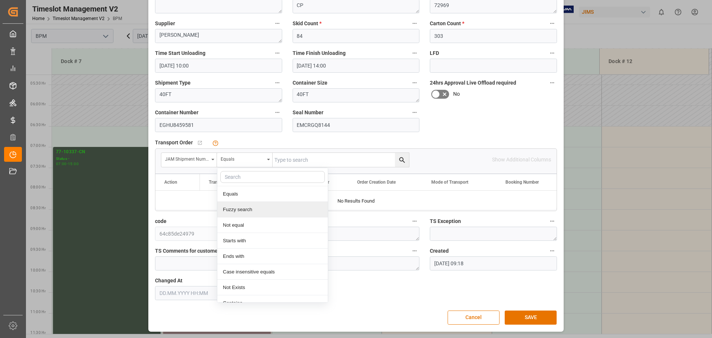
click at [241, 212] on div "Fuzzy search" at bounding box center [272, 210] width 110 height 16
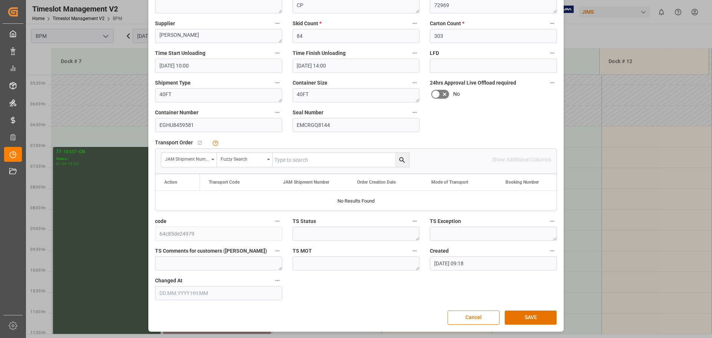
click at [302, 162] on input "text" at bounding box center [341, 160] width 136 height 14
type input "72969"
click at [402, 162] on icon "search button" at bounding box center [402, 160] width 8 height 8
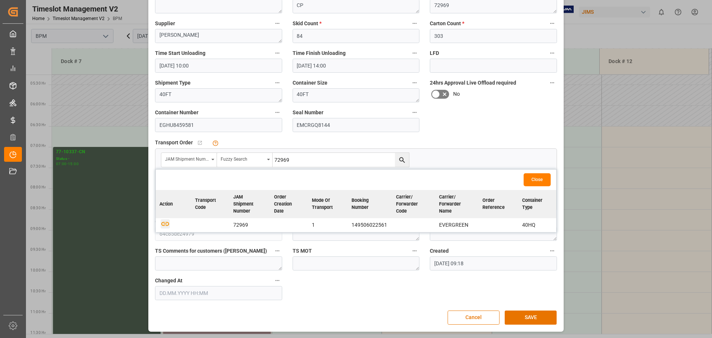
click at [165, 226] on icon "button" at bounding box center [165, 223] width 9 height 9
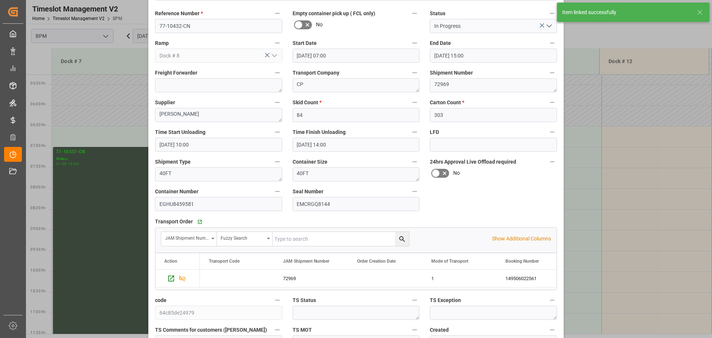
scroll to position [0, 0]
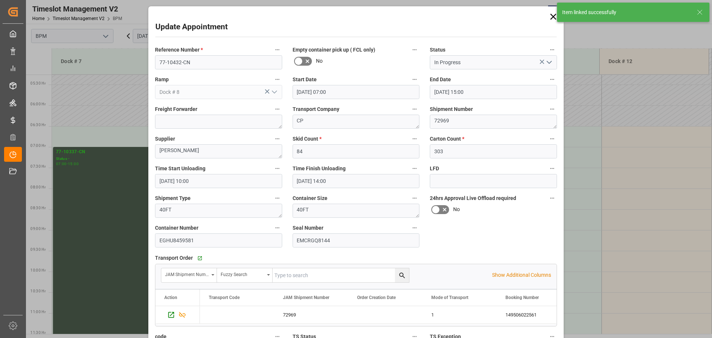
click at [547, 66] on icon "open menu" at bounding box center [549, 62] width 9 height 9
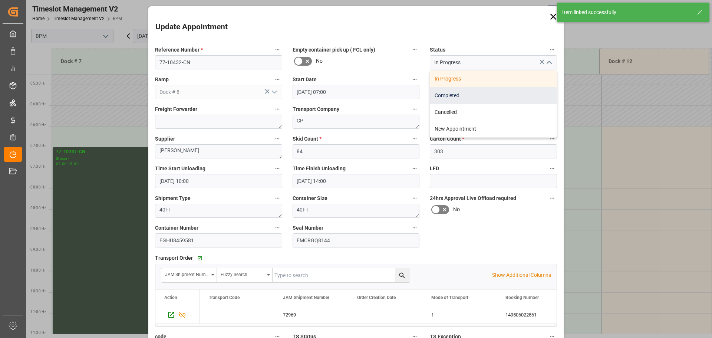
click at [521, 93] on div "Completed" at bounding box center [493, 95] width 126 height 17
type input "Completed"
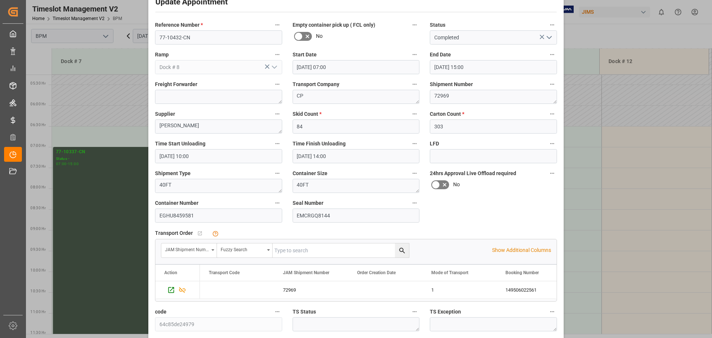
scroll to position [115, 0]
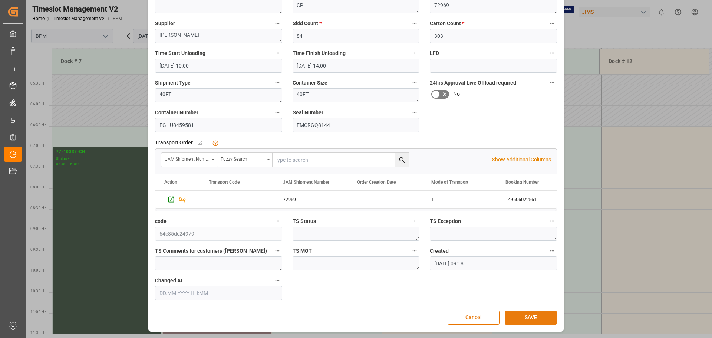
click at [520, 314] on button "SAVE" at bounding box center [531, 317] width 52 height 14
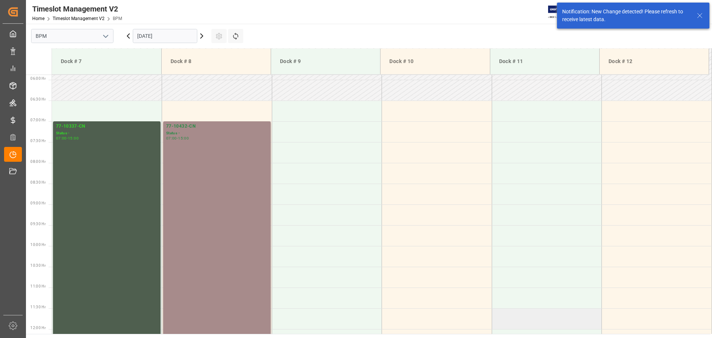
scroll to position [244, 0]
click at [202, 207] on div "77-10432-CN Status - 07:00 - 15:00" at bounding box center [217, 286] width 102 height 329
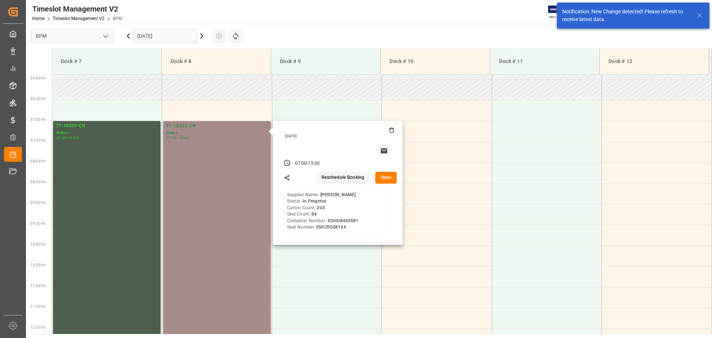
click at [380, 176] on button "Open" at bounding box center [386, 178] width 22 height 12
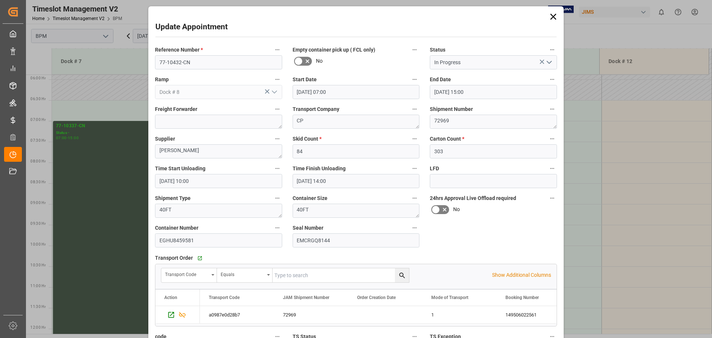
click at [548, 63] on polyline "open menu" at bounding box center [549, 62] width 4 height 2
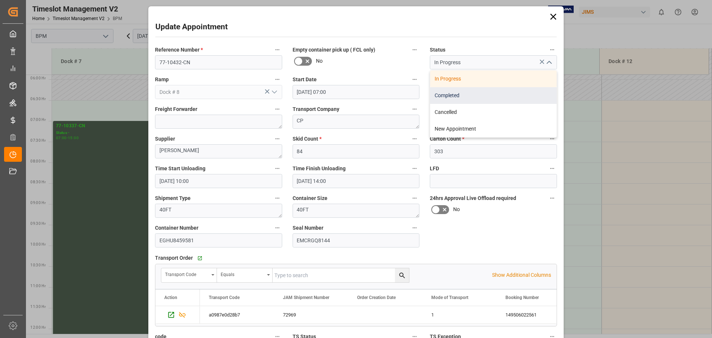
click at [505, 93] on div "Completed" at bounding box center [493, 95] width 126 height 17
type input "Completed"
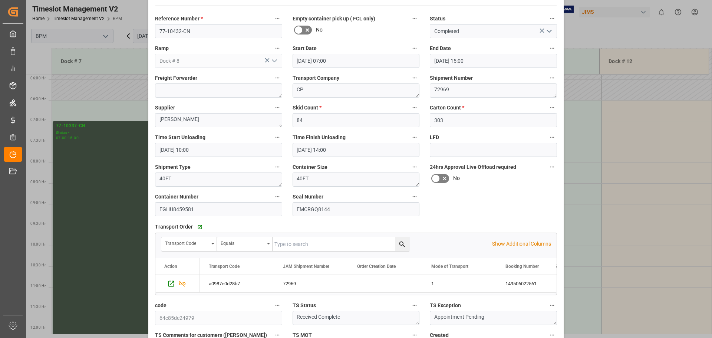
scroll to position [115, 0]
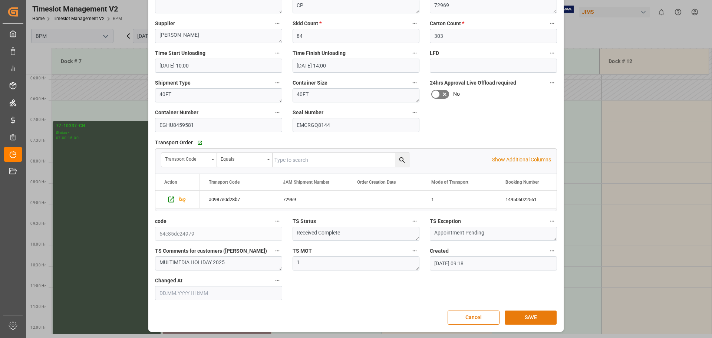
click at [523, 315] on button "SAVE" at bounding box center [531, 317] width 52 height 14
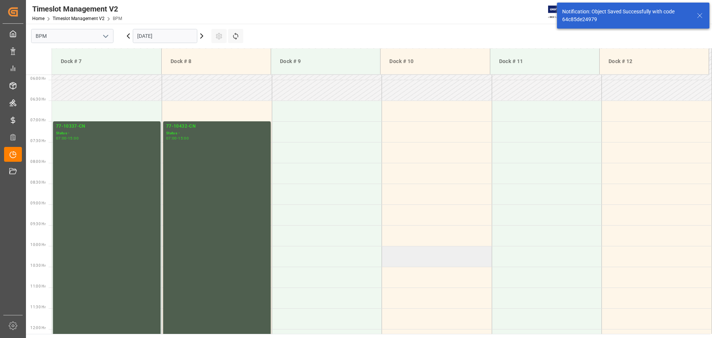
scroll to position [244, 0]
click at [314, 108] on td at bounding box center [327, 110] width 110 height 21
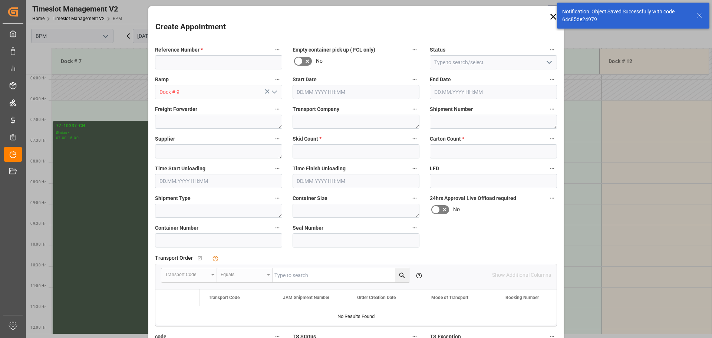
type input "[DATE] 06:30"
type input "[DATE] 07:00"
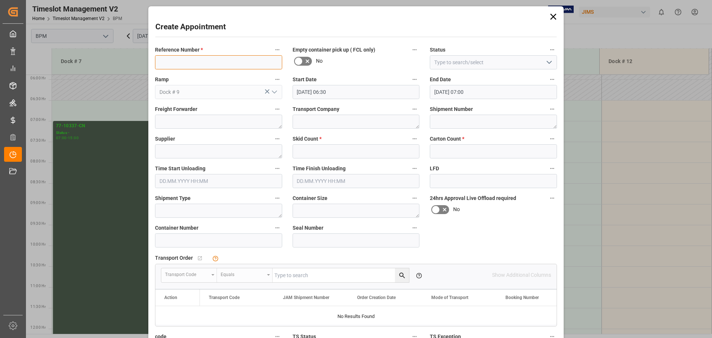
click at [260, 65] on input at bounding box center [218, 62] width 127 height 14
type input "77-10432"
click at [550, 64] on icon "open menu" at bounding box center [549, 62] width 9 height 9
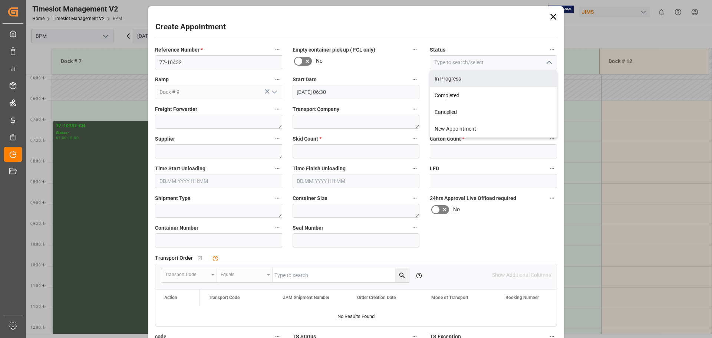
click at [523, 84] on div "In Progress" at bounding box center [493, 78] width 126 height 17
type input "In Progress"
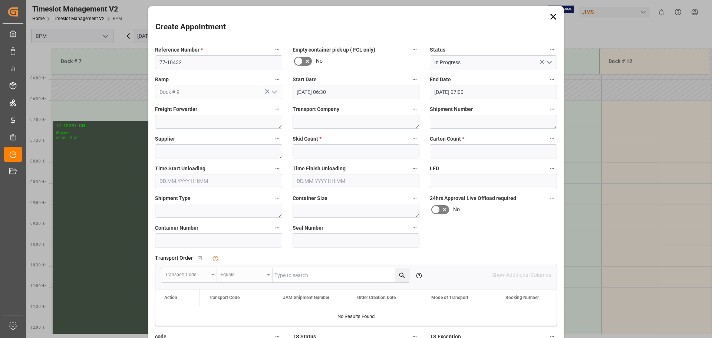
click at [353, 94] on input "[DATE] 06:30" at bounding box center [356, 92] width 127 height 14
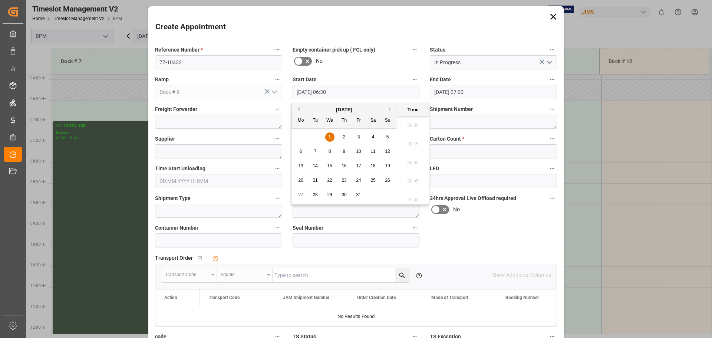
scroll to position [448, 0]
click at [333, 136] on div "1" at bounding box center [329, 137] width 9 height 9
click at [412, 193] on li "07:00" at bounding box center [413, 197] width 32 height 19
type input "[DATE] 07:00"
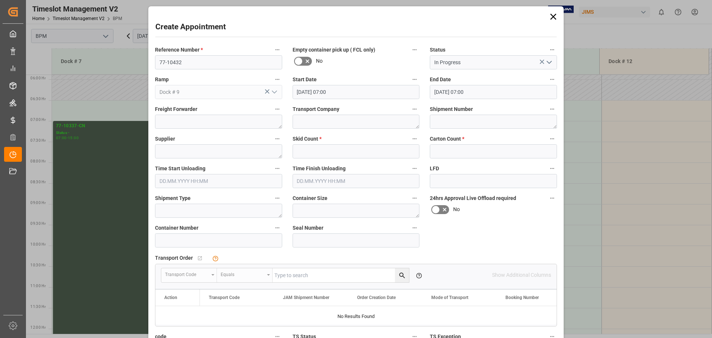
click at [490, 92] on input "[DATE] 07:00" at bounding box center [493, 92] width 127 height 14
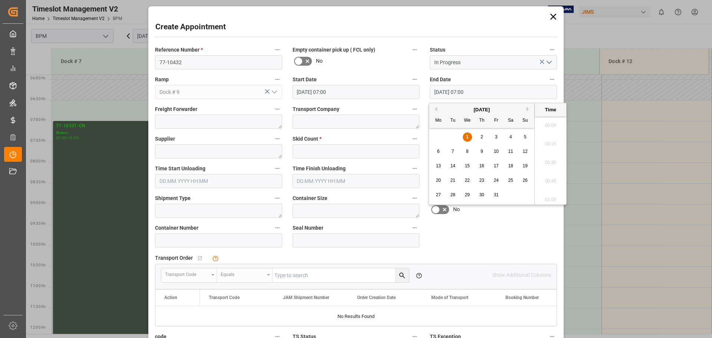
scroll to position [485, 0]
click at [467, 136] on span "1" at bounding box center [467, 136] width 3 height 5
click at [550, 196] on li "15:00" at bounding box center [551, 197] width 32 height 19
type input "[DATE] 15:00"
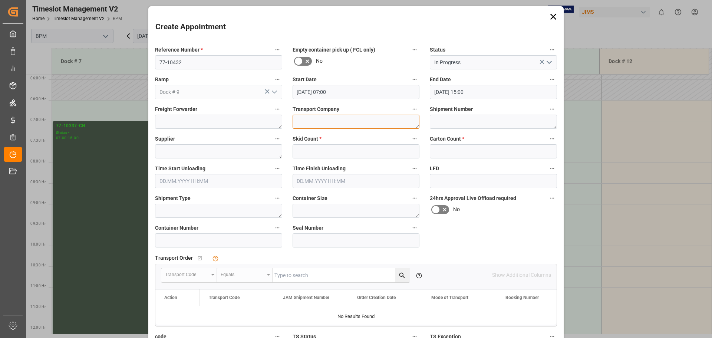
click at [316, 125] on textarea at bounding box center [356, 122] width 127 height 14
type textarea "CP"
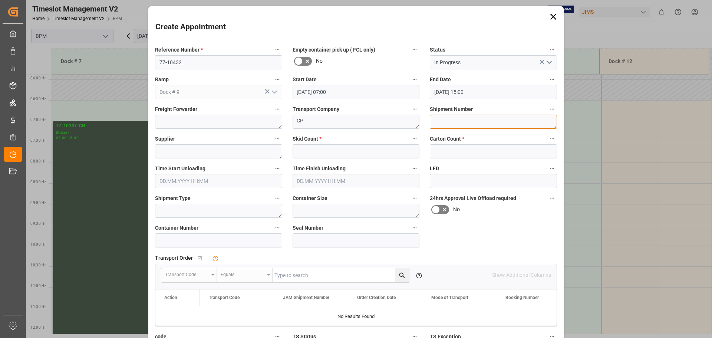
click at [448, 122] on textarea at bounding box center [493, 122] width 127 height 14
type textarea "72971"
click at [340, 148] on input "text" at bounding box center [356, 151] width 127 height 14
type input "83"
click at [446, 155] on input "text" at bounding box center [493, 151] width 127 height 14
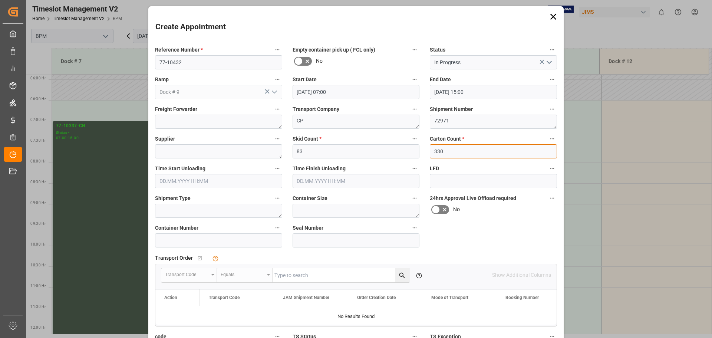
type input "330"
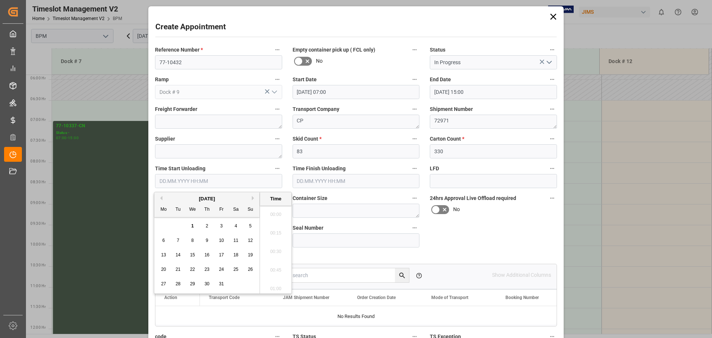
click at [238, 184] on input "text" at bounding box center [218, 181] width 127 height 14
click at [182, 200] on div "[DATE]" at bounding box center [206, 198] width 105 height 7
click at [194, 227] on div "1" at bounding box center [192, 226] width 9 height 9
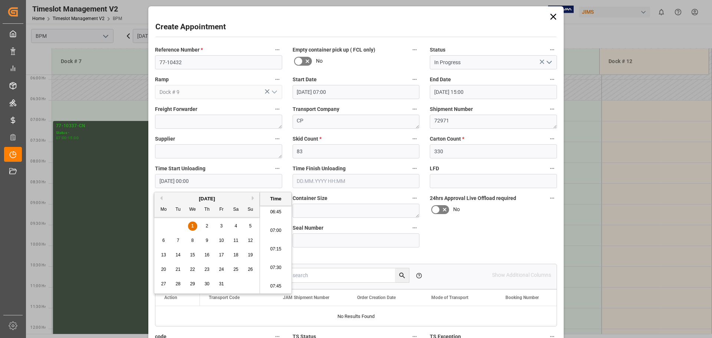
click at [278, 270] on li "07:30" at bounding box center [276, 267] width 32 height 19
type input "[DATE] 07:30"
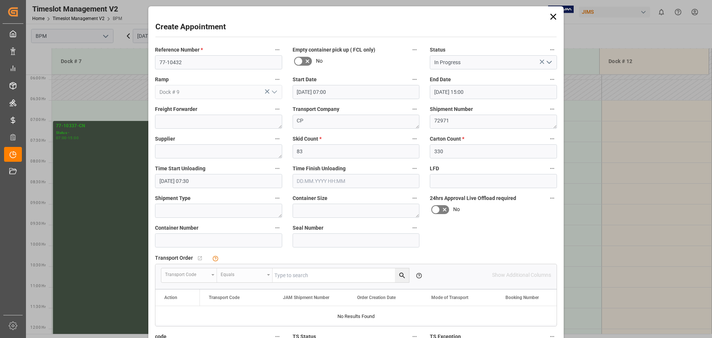
click at [346, 184] on input "text" at bounding box center [356, 181] width 127 height 14
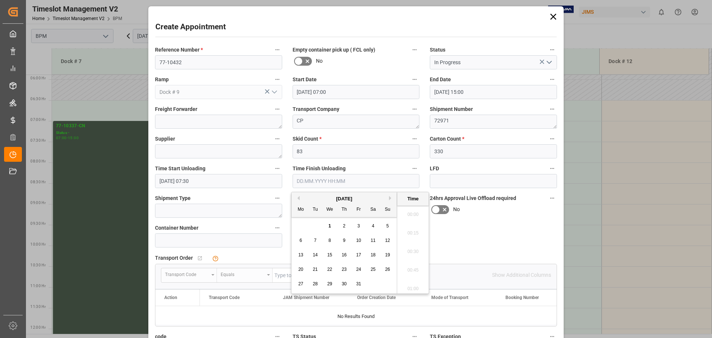
scroll to position [373, 0]
click at [311, 200] on div "[DATE]" at bounding box center [343, 198] width 105 height 7
click at [331, 226] on div "1" at bounding box center [329, 226] width 9 height 9
click at [409, 216] on li "10:30" at bounding box center [413, 212] width 32 height 19
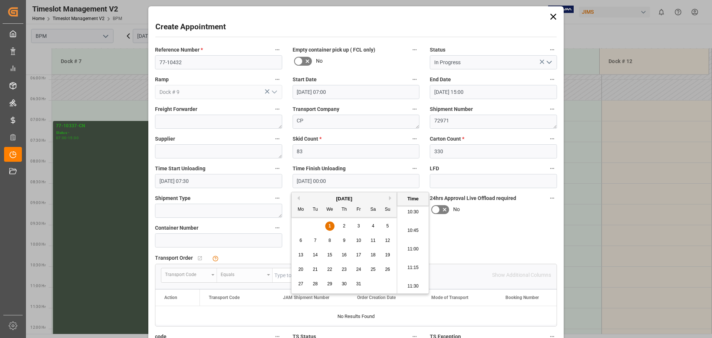
type input "[DATE] 10:30"
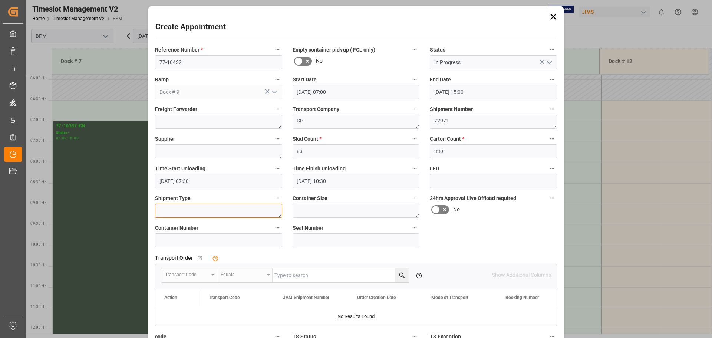
click at [265, 206] on textarea at bounding box center [218, 211] width 127 height 14
type textarea "40FT"
click at [346, 210] on textarea at bounding box center [356, 211] width 127 height 14
type textarea "40FT"
click at [240, 241] on input at bounding box center [218, 240] width 127 height 14
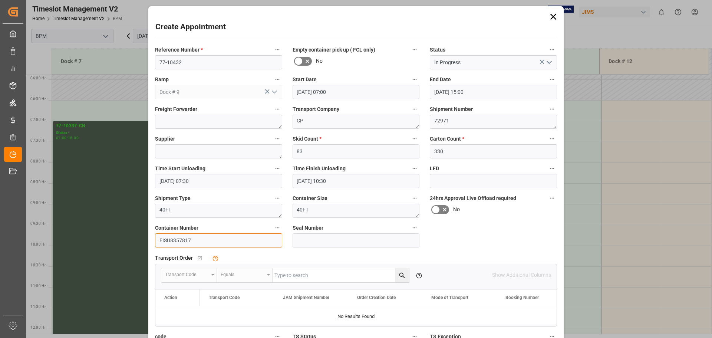
type input "EISU8357817"
click at [302, 240] on input at bounding box center [356, 240] width 127 height 14
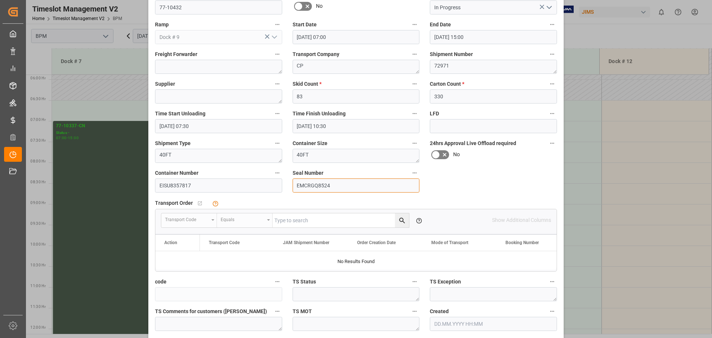
scroll to position [115, 0]
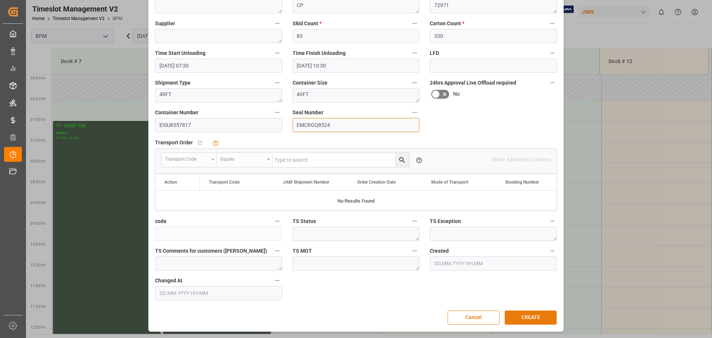
type input "EMCRGQ8524"
click at [543, 320] on button "CREATE" at bounding box center [531, 317] width 52 height 14
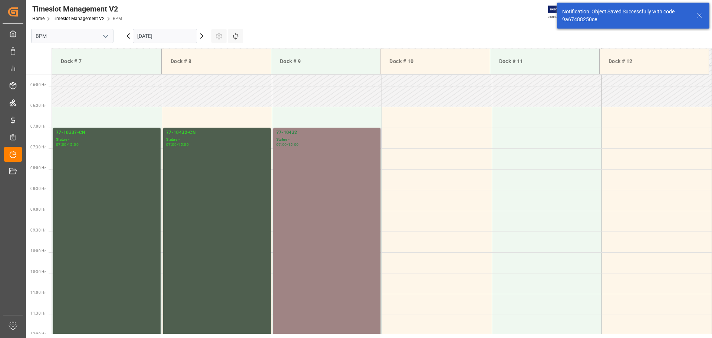
scroll to position [244, 0]
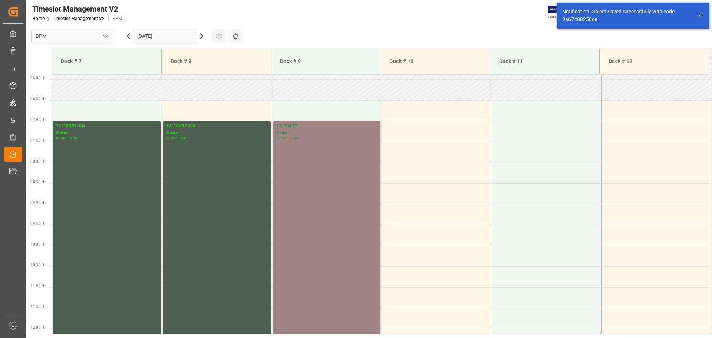
click at [335, 179] on div "77-10432 Status - 07:00 - 15:00" at bounding box center [327, 286] width 102 height 329
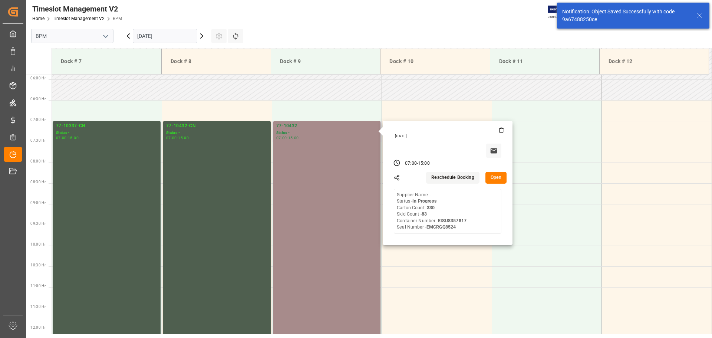
click at [492, 176] on button "Open" at bounding box center [496, 178] width 22 height 12
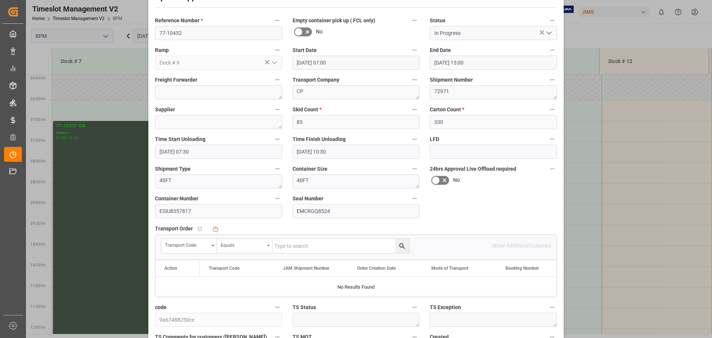
scroll to position [115, 0]
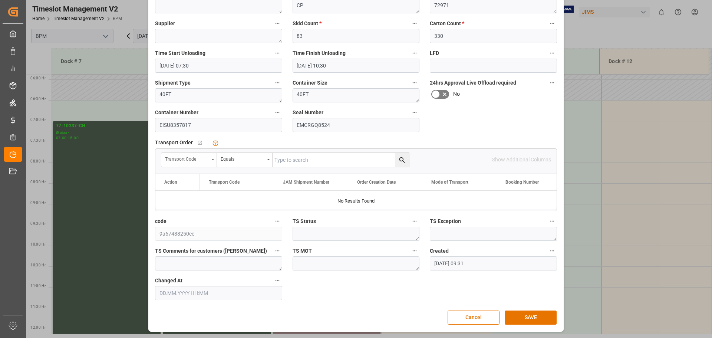
click at [211, 162] on div "Transport Code" at bounding box center [189, 160] width 56 height 14
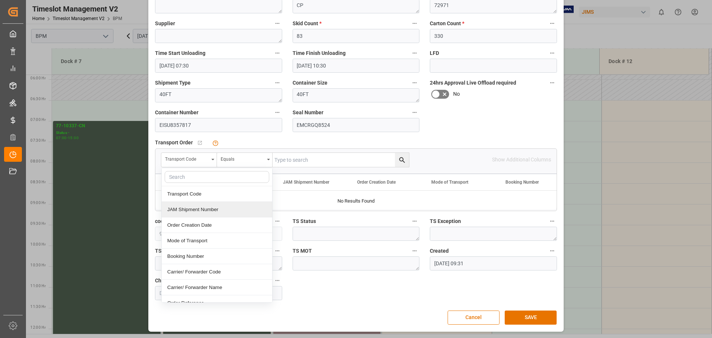
click at [198, 209] on div "JAM Shipment Number" at bounding box center [217, 210] width 110 height 16
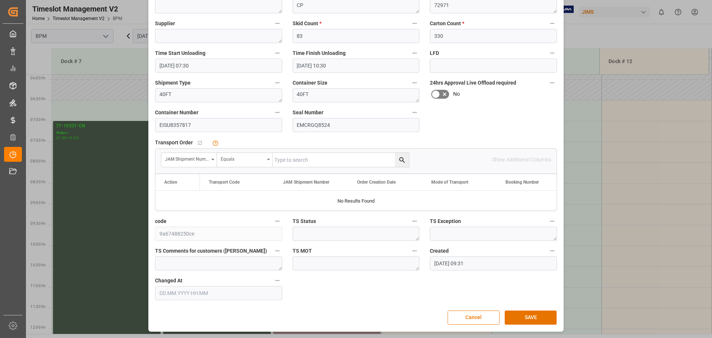
click at [242, 158] on div "Equals" at bounding box center [243, 158] width 44 height 9
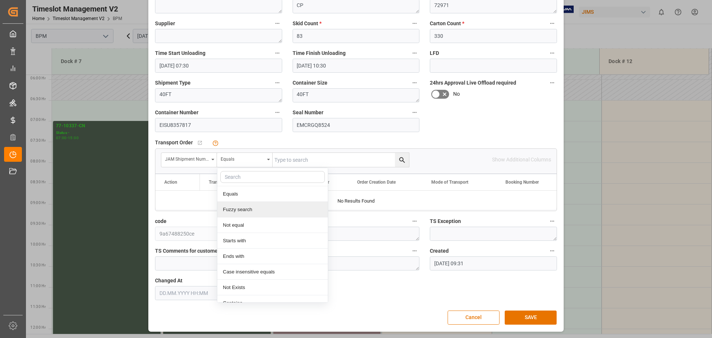
click at [237, 212] on div "Fuzzy search" at bounding box center [272, 210] width 110 height 16
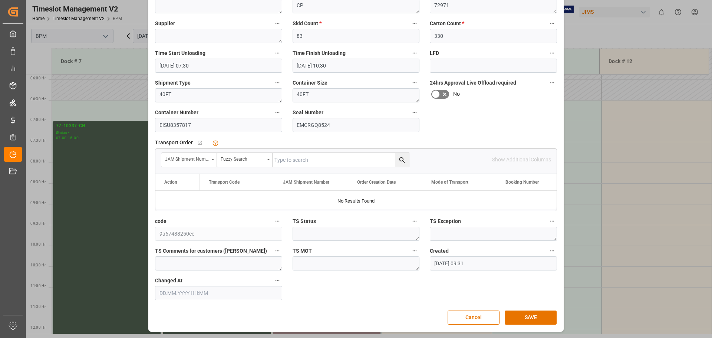
click at [307, 158] on input "text" at bounding box center [341, 160] width 136 height 14
type input "72971"
click at [542, 314] on button "SAVE" at bounding box center [531, 317] width 52 height 14
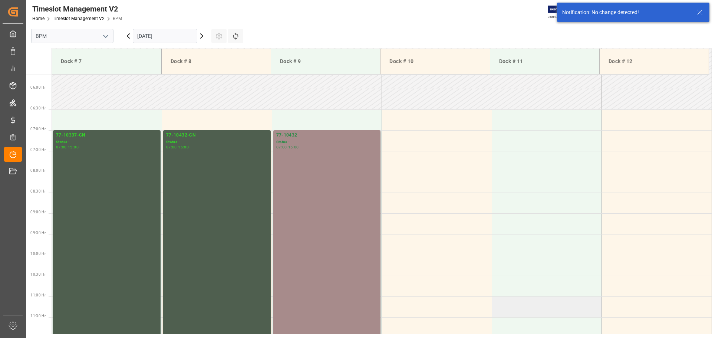
scroll to position [244, 0]
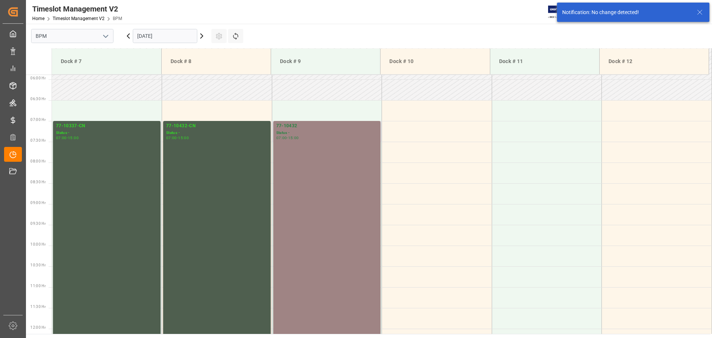
click at [348, 252] on div "77-10432 Status - 07:00 - 15:00" at bounding box center [327, 286] width 102 height 329
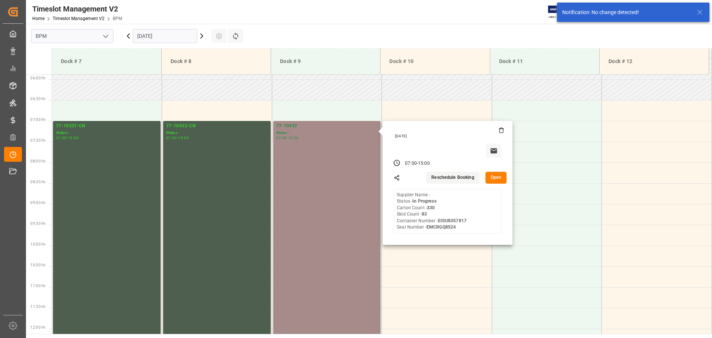
click at [487, 174] on button "Open" at bounding box center [496, 178] width 22 height 12
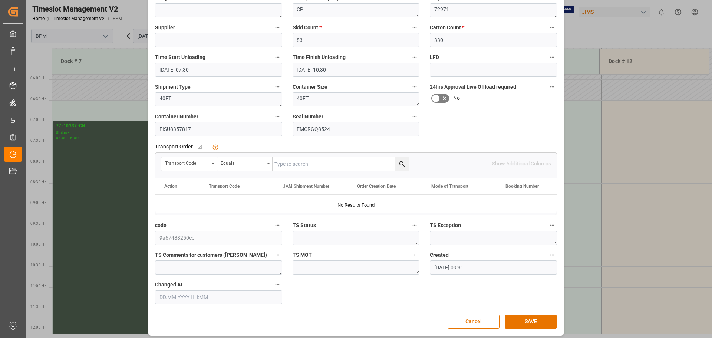
scroll to position [115, 0]
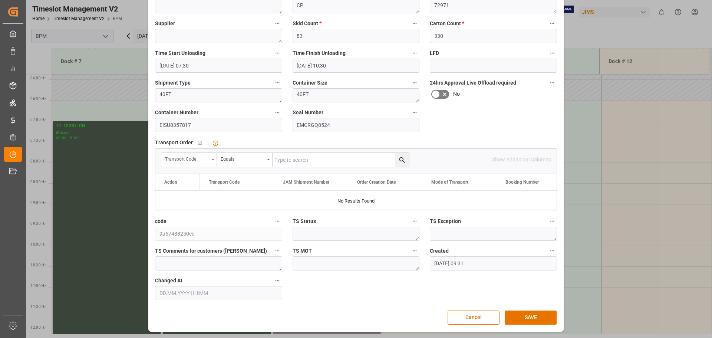
click at [194, 159] on div "Transport Code" at bounding box center [187, 158] width 44 height 9
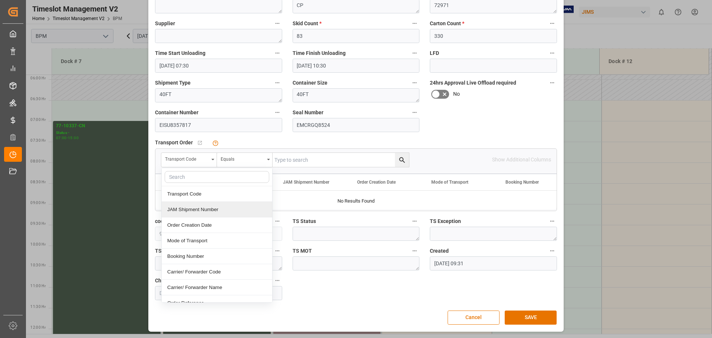
click at [198, 207] on div "JAM Shipment Number" at bounding box center [217, 210] width 110 height 16
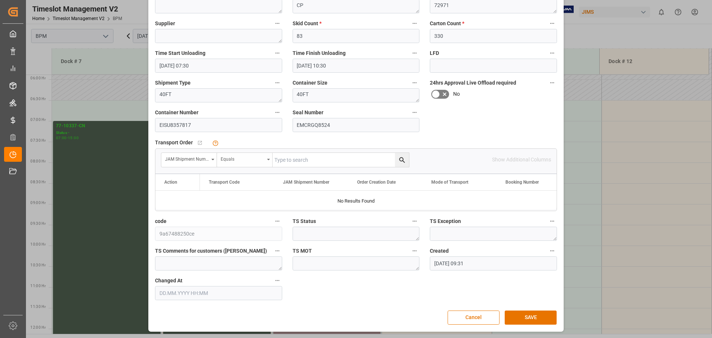
click at [241, 159] on div "Equals" at bounding box center [243, 158] width 44 height 9
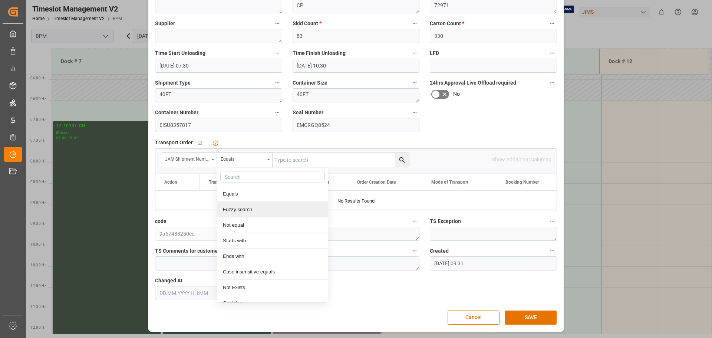
click at [238, 207] on div "Fuzzy search" at bounding box center [272, 210] width 110 height 16
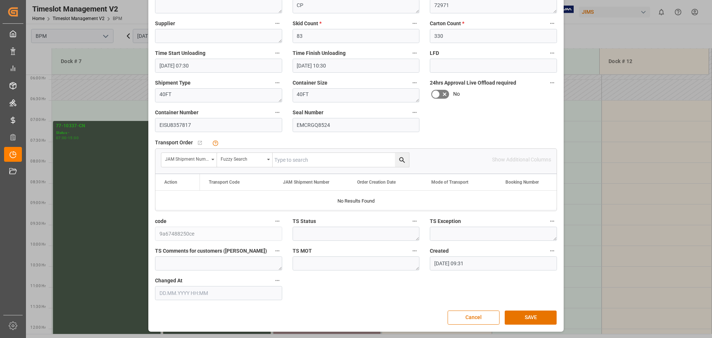
click at [304, 158] on input "text" at bounding box center [341, 160] width 136 height 14
type input "72971"
click at [402, 161] on icon "search button" at bounding box center [402, 160] width 8 height 8
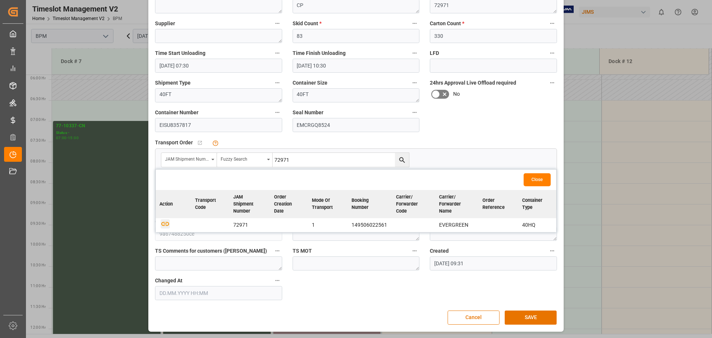
click at [164, 224] on icon "button" at bounding box center [165, 224] width 8 height 4
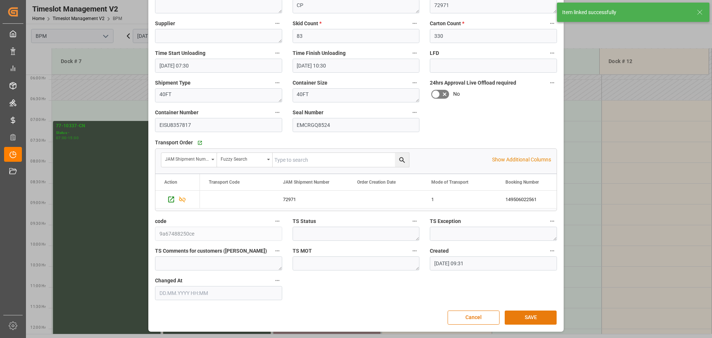
click at [519, 318] on button "SAVE" at bounding box center [531, 317] width 52 height 14
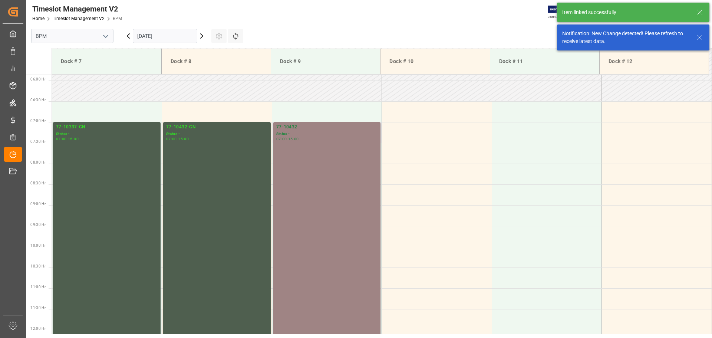
scroll to position [244, 0]
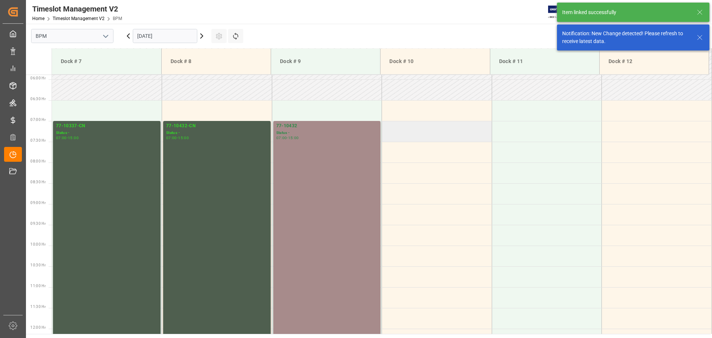
click at [400, 129] on td at bounding box center [437, 131] width 110 height 21
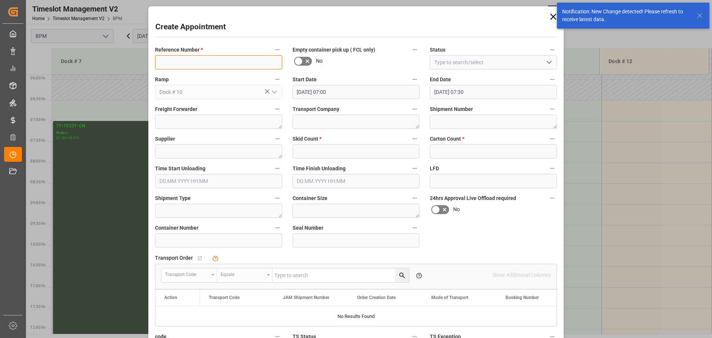
click at [207, 61] on input at bounding box center [218, 62] width 127 height 14
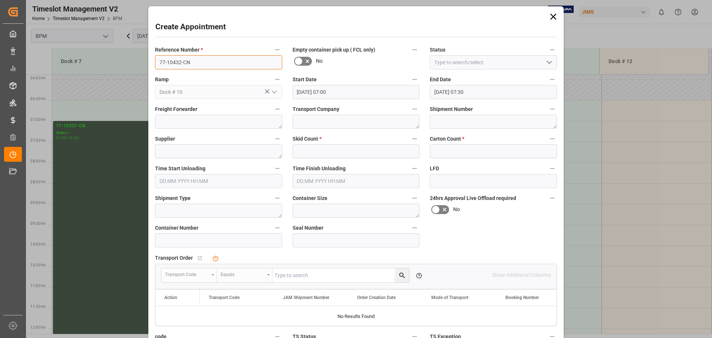
type input "77-10432-CN"
click at [545, 63] on icon "open menu" at bounding box center [549, 62] width 9 height 9
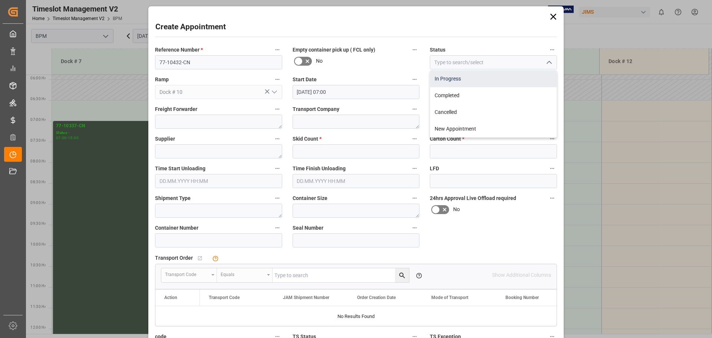
click at [506, 77] on div "In Progress" at bounding box center [493, 78] width 126 height 17
type input "In Progress"
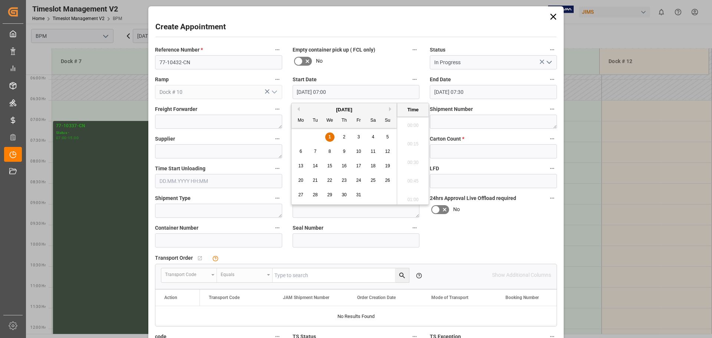
click at [373, 94] on input "[DATE] 07:00" at bounding box center [356, 92] width 127 height 14
click at [331, 135] on span "1" at bounding box center [330, 136] width 3 height 5
click at [413, 122] on li "11:00" at bounding box center [413, 123] width 32 height 19
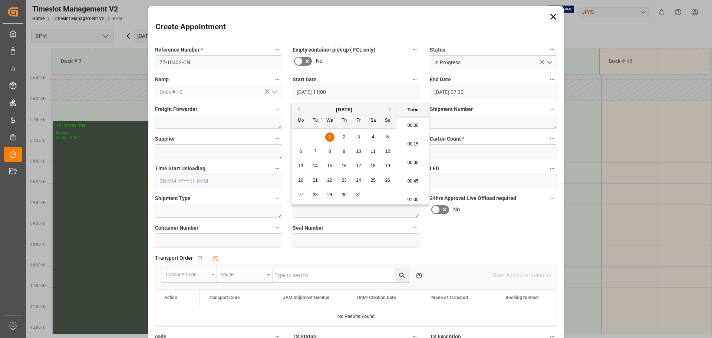
click at [354, 95] on input "[DATE] 11:00" at bounding box center [356, 92] width 127 height 14
click at [409, 193] on li "07:00" at bounding box center [413, 197] width 32 height 19
type input "[DATE] 07:00"
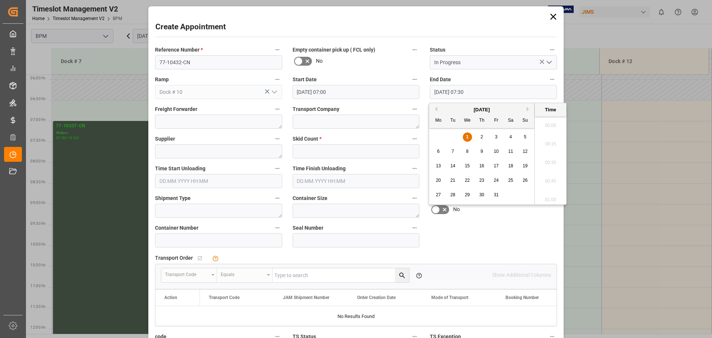
click at [485, 91] on input "[DATE] 07:30" at bounding box center [493, 92] width 127 height 14
click at [470, 137] on div "1" at bounding box center [467, 137] width 9 height 9
click at [547, 126] on li "15:00" at bounding box center [551, 123] width 32 height 19
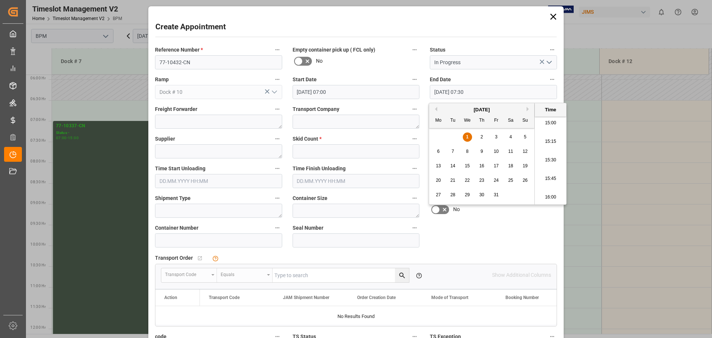
type input "[DATE] 15:00"
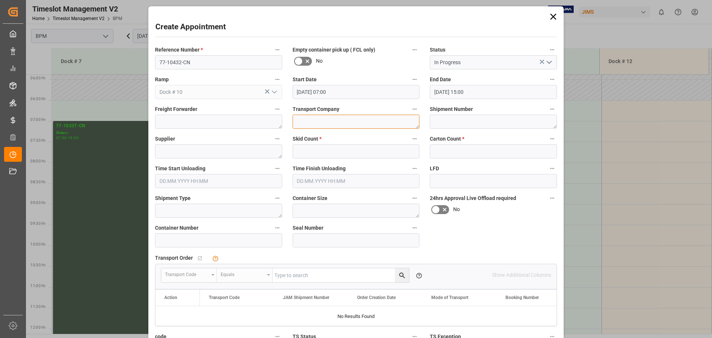
click at [331, 126] on textarea at bounding box center [356, 122] width 127 height 14
type textarea "CP"
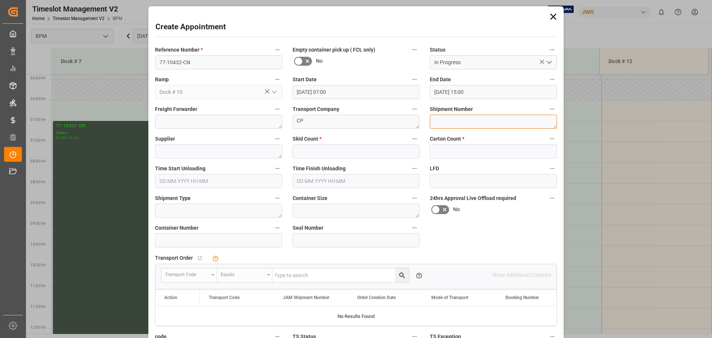
click at [458, 122] on textarea at bounding box center [493, 122] width 127 height 14
type textarea "72970"
click at [239, 151] on textarea at bounding box center [218, 151] width 127 height 14
type textarea "[PERSON_NAME]"
click at [397, 151] on input "text" at bounding box center [356, 151] width 127 height 14
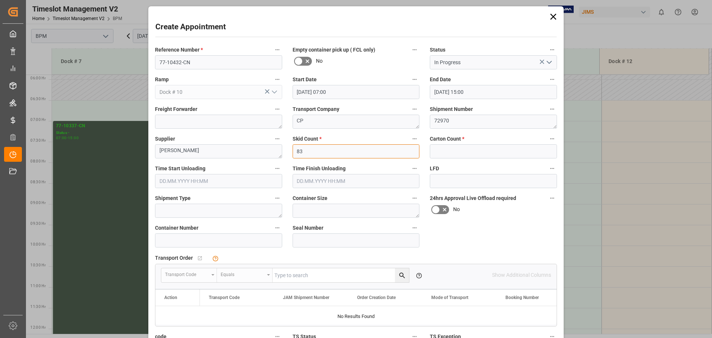
type input "83"
click at [476, 151] on input "text" at bounding box center [493, 151] width 127 height 14
type input "330"
click at [203, 184] on input "text" at bounding box center [218, 181] width 127 height 14
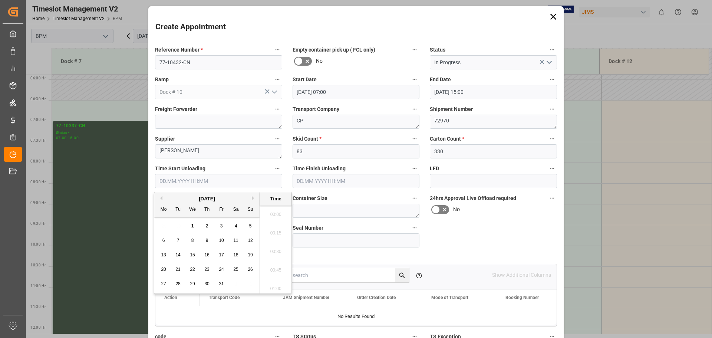
scroll to position [373, 0]
click at [180, 200] on div "[DATE]" at bounding box center [206, 198] width 105 height 7
click at [191, 224] on span "1" at bounding box center [192, 225] width 3 height 5
click at [276, 249] on li "11:00" at bounding box center [276, 249] width 32 height 19
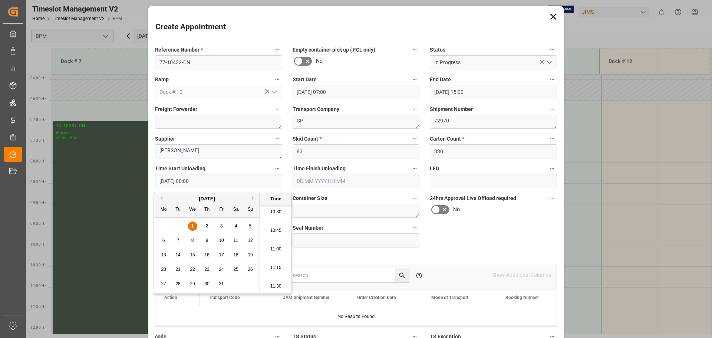
type input "[DATE] 11:00"
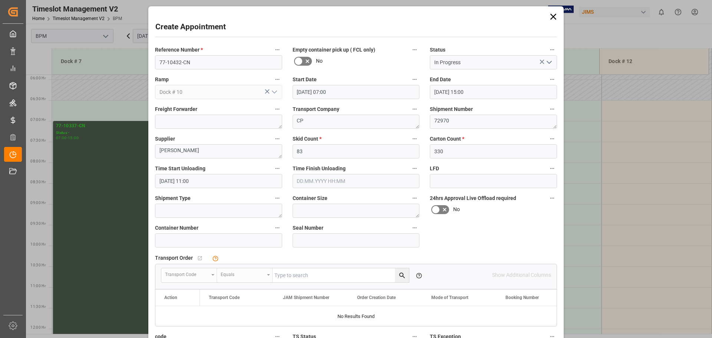
click at [343, 181] on input "text" at bounding box center [356, 181] width 127 height 14
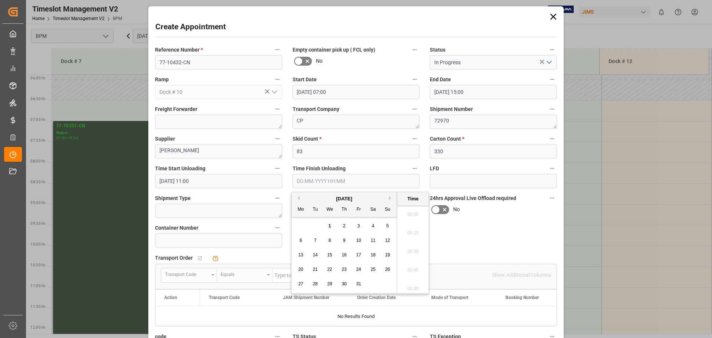
scroll to position [373, 0]
click at [315, 200] on div "[DATE]" at bounding box center [343, 198] width 105 height 7
click at [331, 226] on span "1" at bounding box center [330, 225] width 3 height 5
click at [410, 251] on li "14:00" at bounding box center [413, 249] width 32 height 19
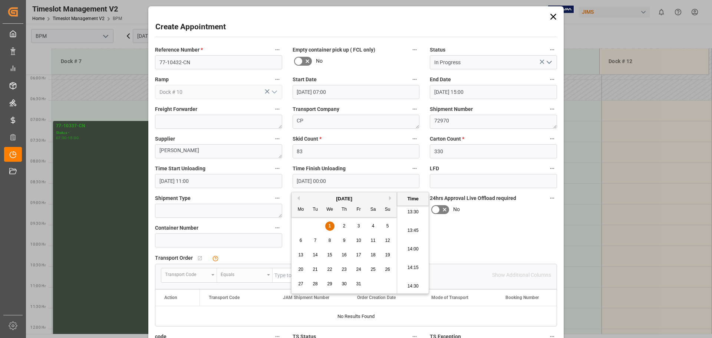
type input "[DATE] 14:00"
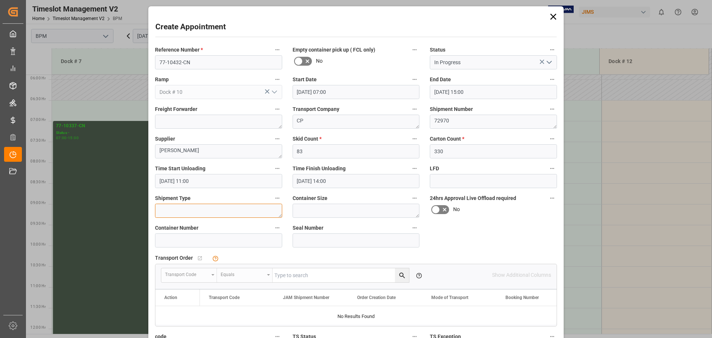
click at [232, 206] on textarea at bounding box center [218, 211] width 127 height 14
type textarea "40FT"
click at [339, 214] on textarea at bounding box center [356, 211] width 127 height 14
type textarea "40FT"
click at [221, 247] on input at bounding box center [218, 240] width 127 height 14
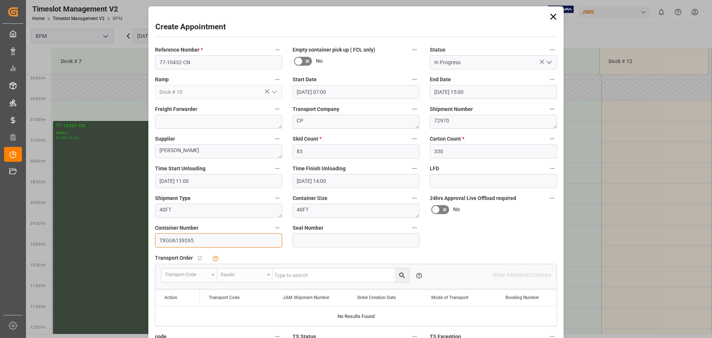
type input "TXGU6139265"
click at [377, 240] on input at bounding box center [356, 240] width 127 height 14
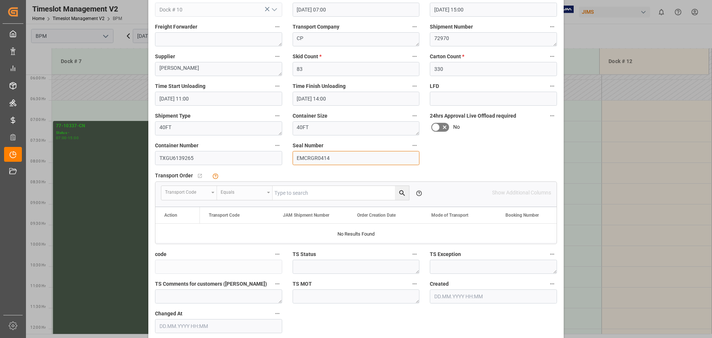
scroll to position [115, 0]
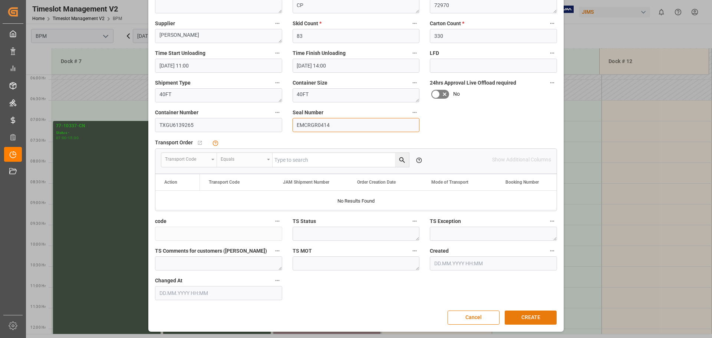
type input "EMCRGR0414"
click at [536, 317] on button "CREATE" at bounding box center [531, 317] width 52 height 14
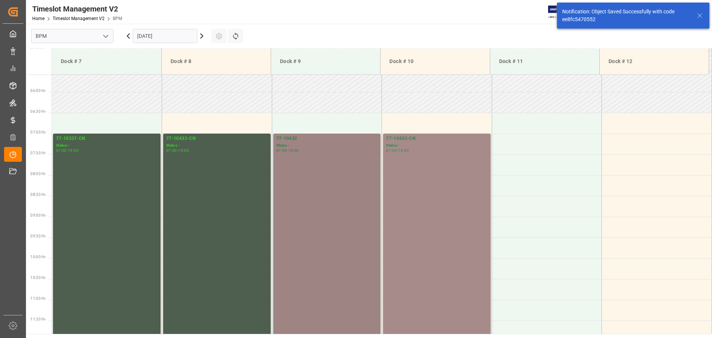
scroll to position [244, 0]
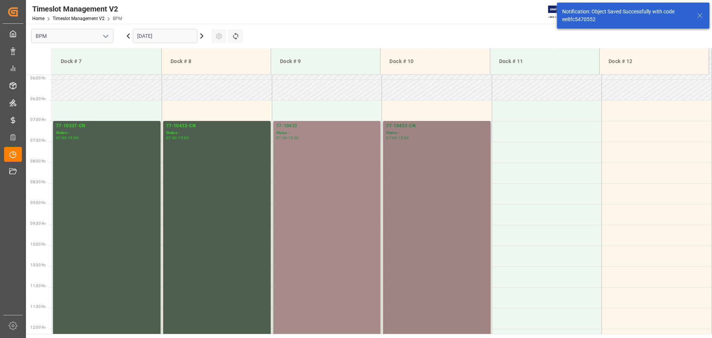
click at [432, 218] on div "77-10432-CN Status - 07:00 - 15:00" at bounding box center [437, 286] width 102 height 329
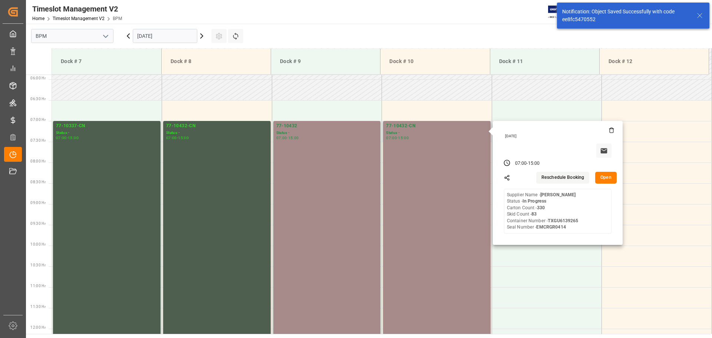
click at [600, 179] on button "Open" at bounding box center [606, 178] width 22 height 12
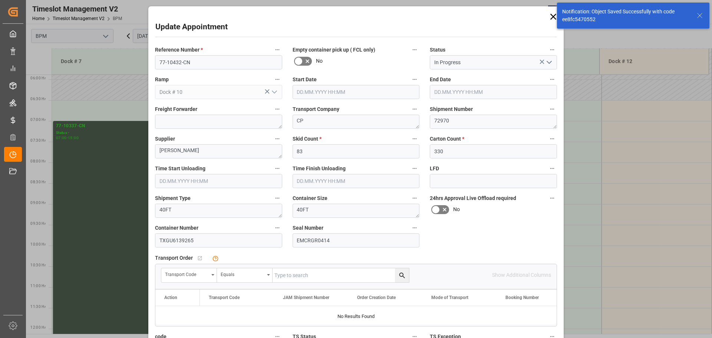
type input "[DATE] 07:00"
type input "[DATE] 15:00"
type input "[DATE] 11:00"
type input "[DATE] 14:00"
type input "[DATE] 09:33"
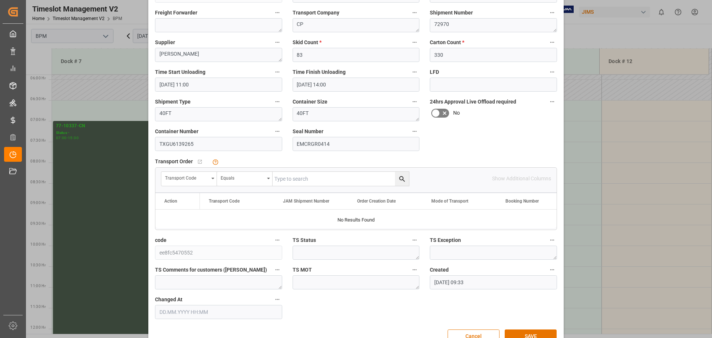
scroll to position [111, 0]
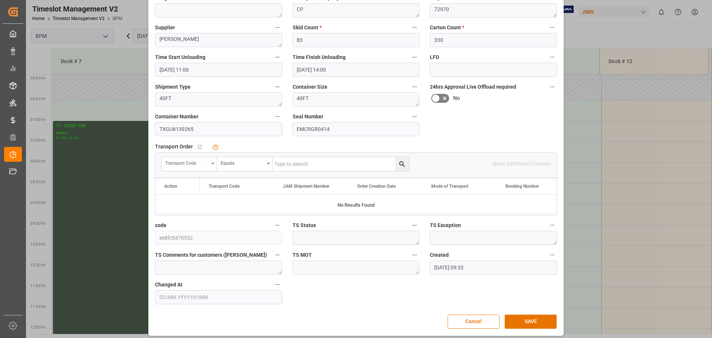
click at [212, 165] on div "Transport Code" at bounding box center [189, 164] width 56 height 14
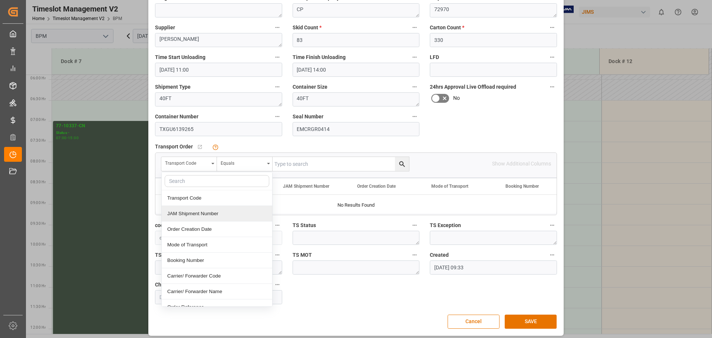
click at [205, 214] on div "JAM Shipment Number" at bounding box center [217, 214] width 110 height 16
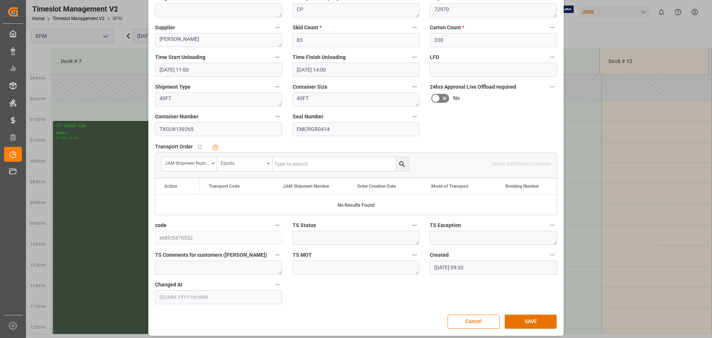
click at [253, 164] on div "Equals" at bounding box center [243, 162] width 44 height 9
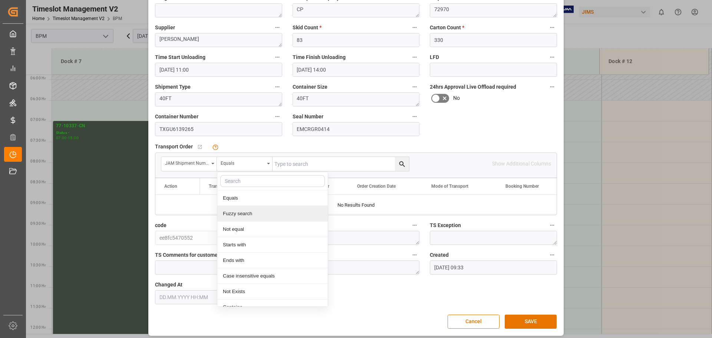
click at [252, 214] on div "Fuzzy search" at bounding box center [272, 214] width 110 height 16
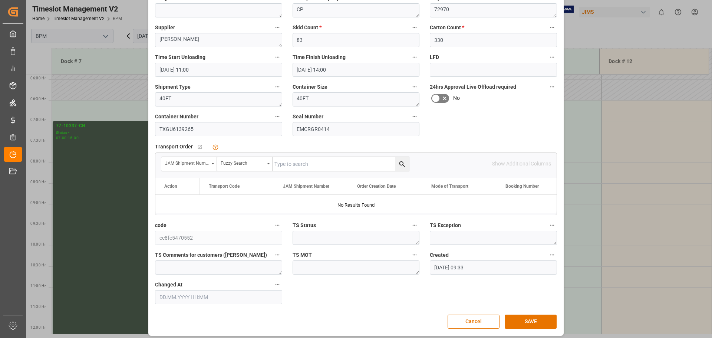
click at [306, 165] on input "text" at bounding box center [341, 164] width 136 height 14
type input "72970"
click at [398, 163] on icon "search button" at bounding box center [402, 164] width 8 height 8
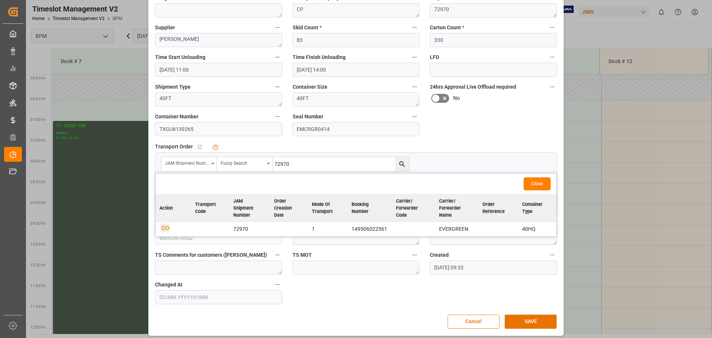
click at [162, 227] on icon "button" at bounding box center [165, 227] width 9 height 9
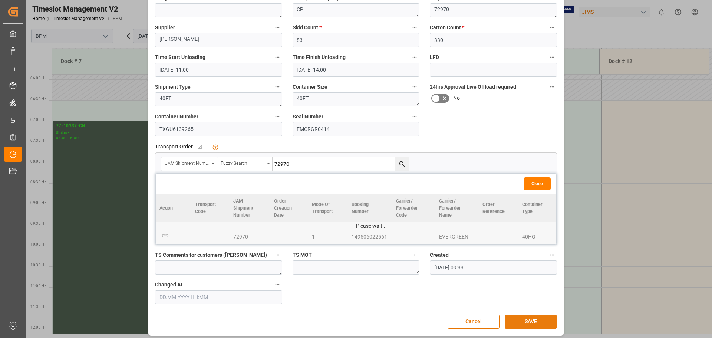
click at [529, 321] on button "SAVE" at bounding box center [531, 321] width 52 height 14
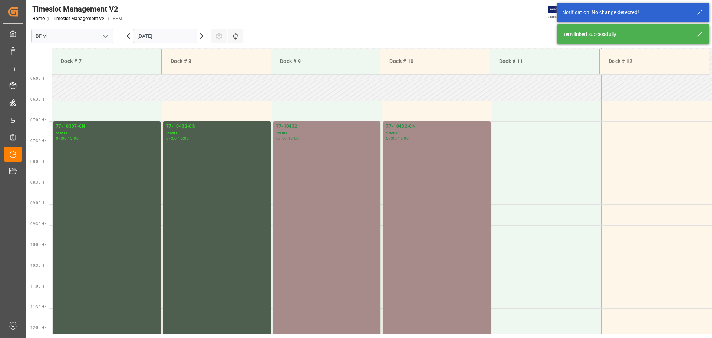
scroll to position [244, 0]
